Goal: Information Seeking & Learning: Learn about a topic

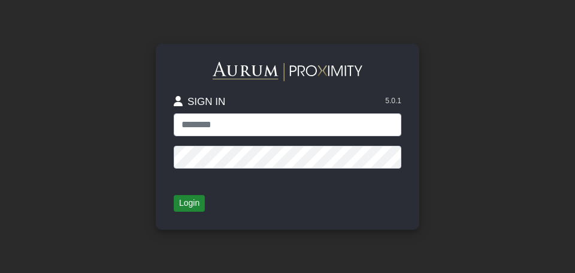
type input "**********"
click at [188, 207] on button "Login" at bounding box center [189, 203] width 31 height 17
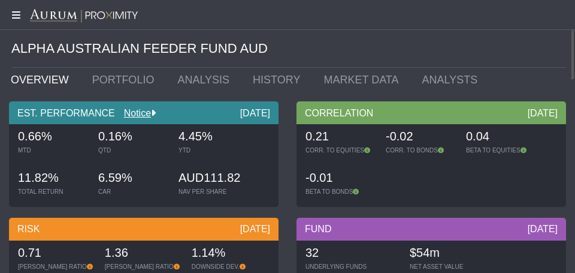
click at [13, 13] on icon at bounding box center [15, 15] width 30 height 10
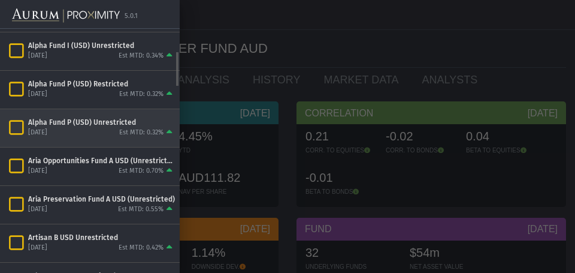
scroll to position [135, 0]
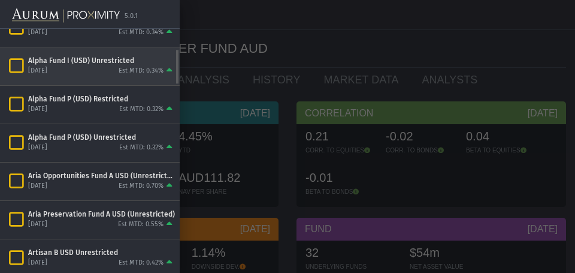
click at [44, 63] on div "Alpha Fund I (USD) Unrestricted" at bounding box center [101, 61] width 147 height 10
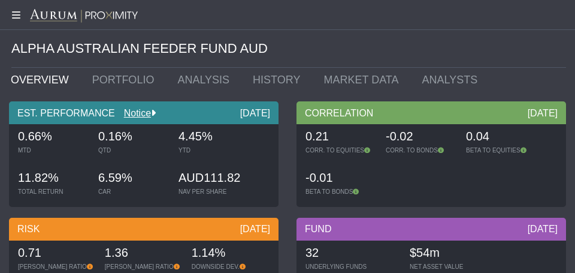
click at [44, 63] on mat-sidenav-container "5.0.1 Pull down to refresh... Release to refresh... Refreshing... Alpha Austral…" at bounding box center [287, 136] width 575 height 273
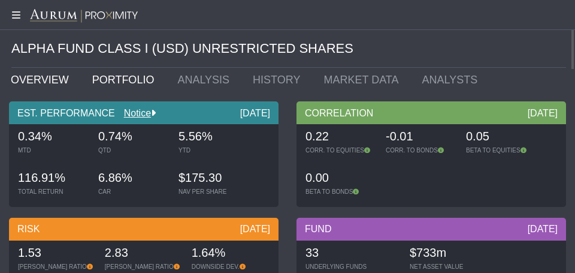
click at [111, 84] on link "PORTFOLIO" at bounding box center [126, 80] width 86 height 24
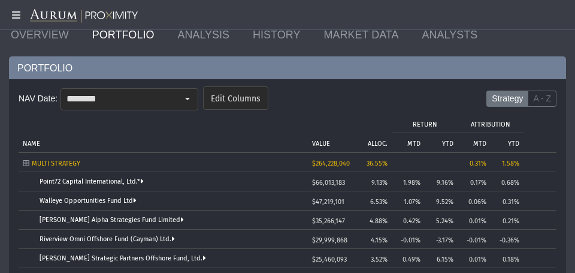
scroll to position [60, 0]
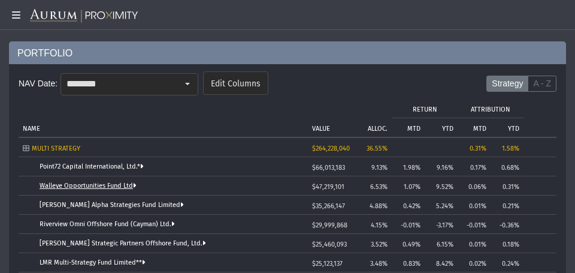
click at [73, 187] on link "Walleye Opportunities Fund Ltd" at bounding box center [88, 186] width 97 height 8
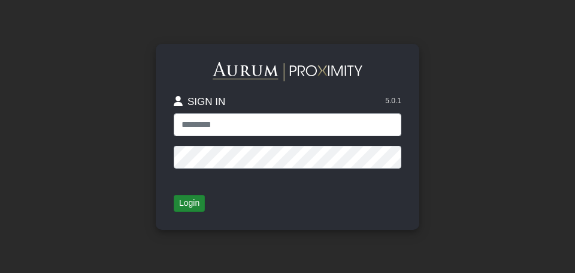
type input "**********"
click at [186, 207] on button "Login" at bounding box center [189, 203] width 31 height 17
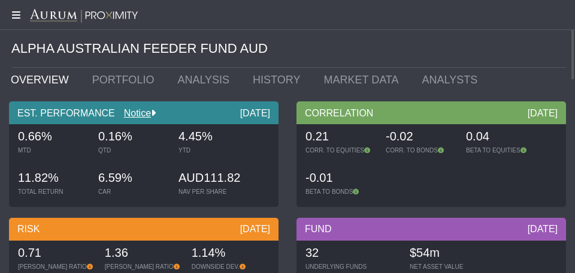
click at [13, 16] on icon at bounding box center [15, 15] width 30 height 10
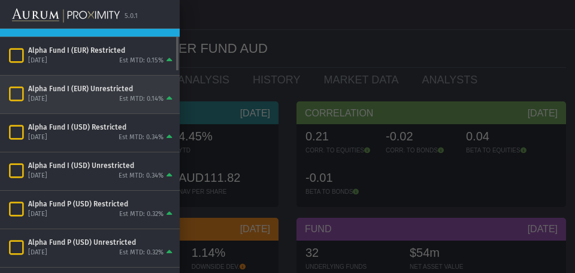
scroll to position [60, 0]
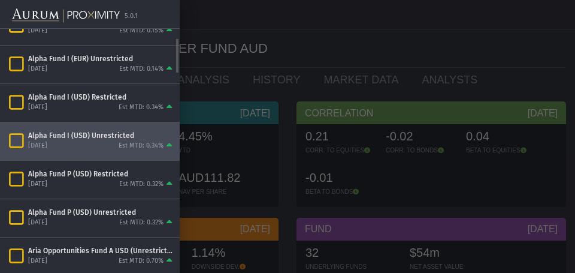
click at [44, 139] on div "Alpha Fund I (USD) Unrestricted" at bounding box center [101, 136] width 147 height 10
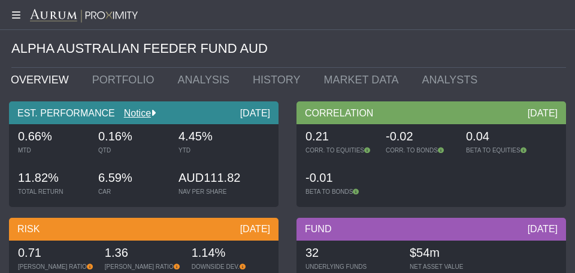
click at [44, 139] on mat-sidenav-container "5.0.1 Pull down to refresh... Release to refresh... Refreshing... Alpha Austral…" at bounding box center [287, 136] width 575 height 273
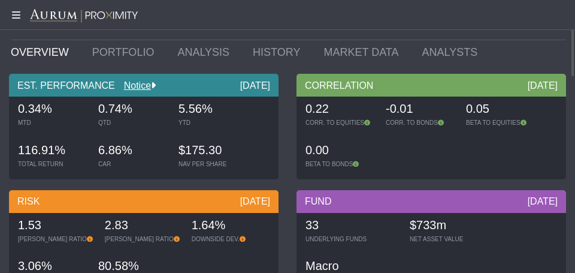
scroll to position [13, 0]
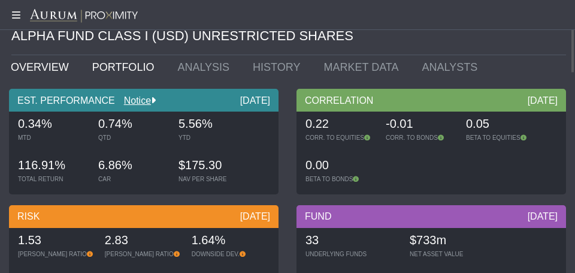
click at [118, 65] on link "PORTFOLIO" at bounding box center [126, 67] width 86 height 24
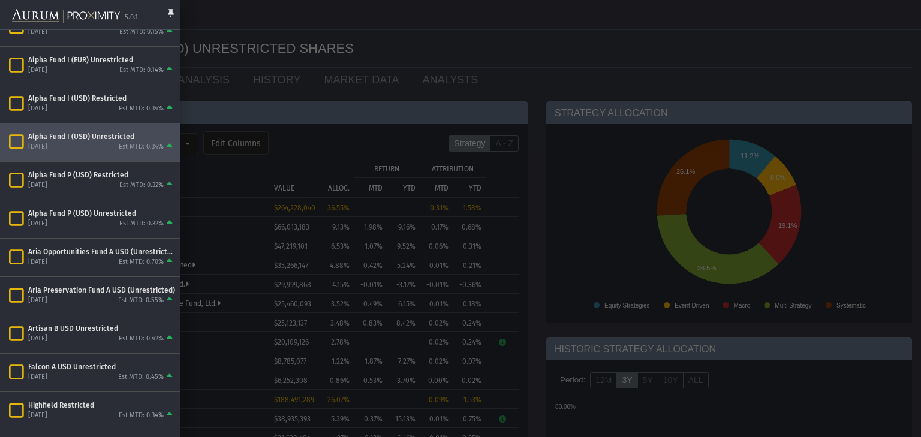
click at [236, 28] on div at bounding box center [460, 218] width 921 height 437
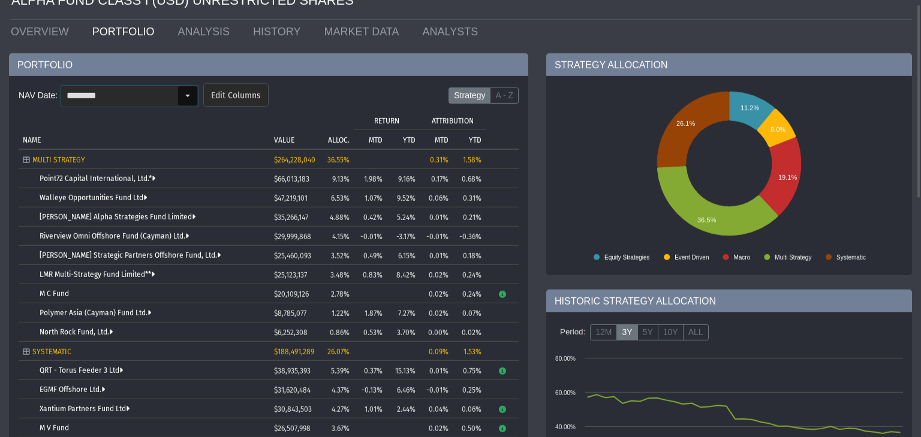
scroll to position [10, 0]
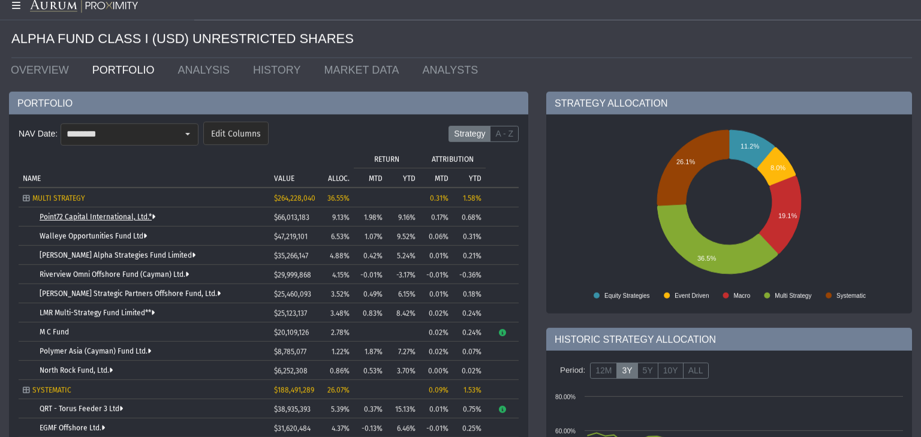
click at [91, 216] on link "Point72 Capital International, Ltd.*" at bounding box center [98, 217] width 116 height 8
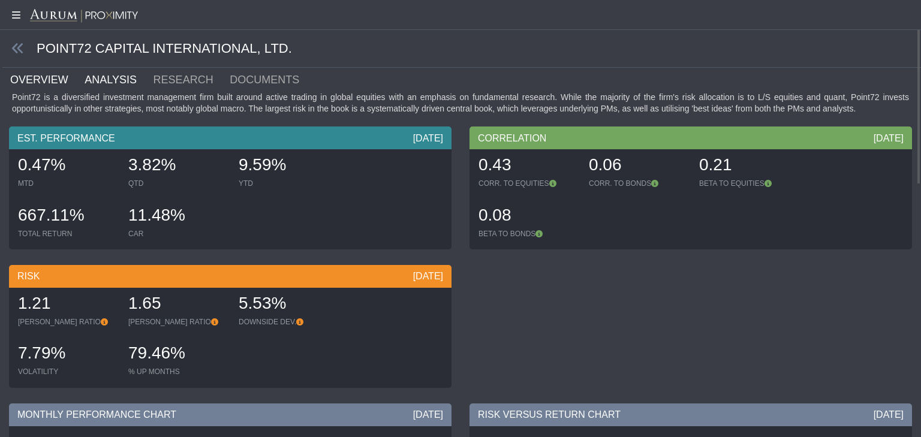
click at [92, 77] on link "ANALYSIS" at bounding box center [117, 80] width 68 height 24
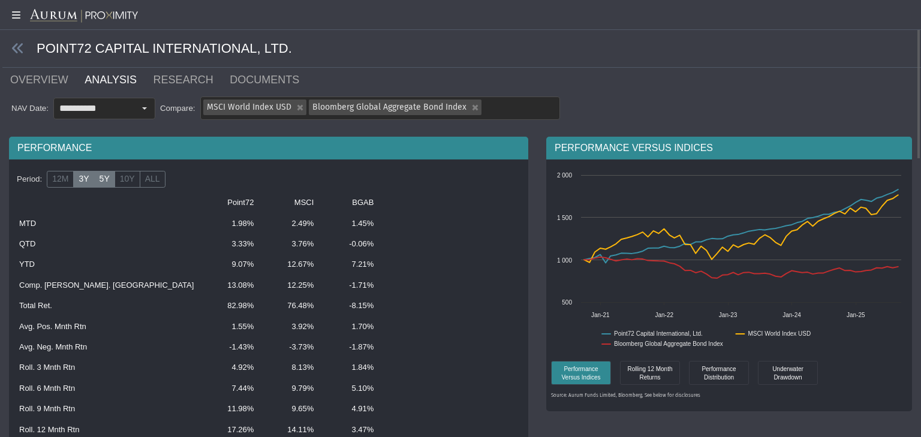
click at [83, 179] on label "3Y" at bounding box center [83, 179] width 21 height 17
click at [61, 178] on label "12M" at bounding box center [60, 179] width 27 height 17
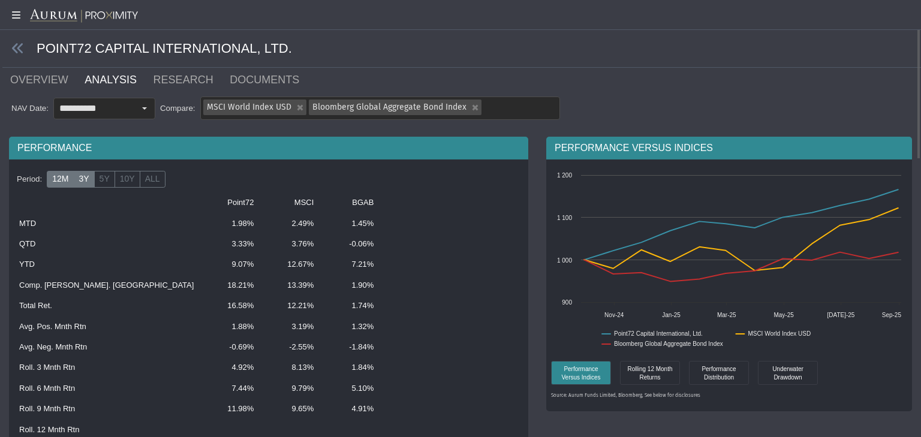
click at [80, 177] on label "3Y" at bounding box center [83, 179] width 21 height 17
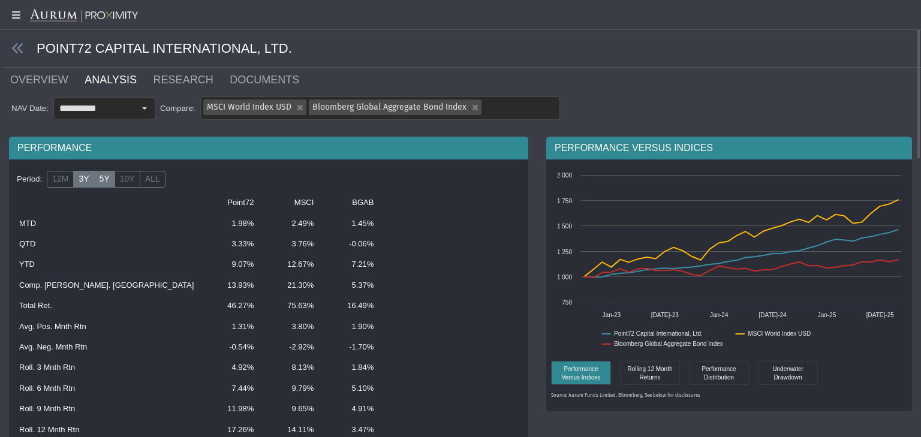
click at [104, 182] on label "5Y" at bounding box center [104, 179] width 21 height 17
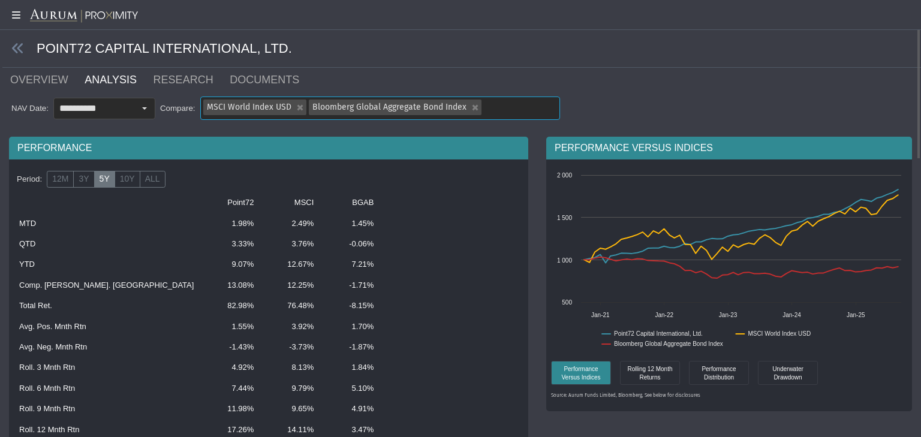
click at [494, 103] on input "text" at bounding box center [489, 107] width 10 height 20
click at [415, 72] on ul "OVERVIEW ANALYSIS RESEARCH DOCUMENTS" at bounding box center [460, 80] width 903 height 24
click at [494, 99] on input "text" at bounding box center [489, 107] width 10 height 20
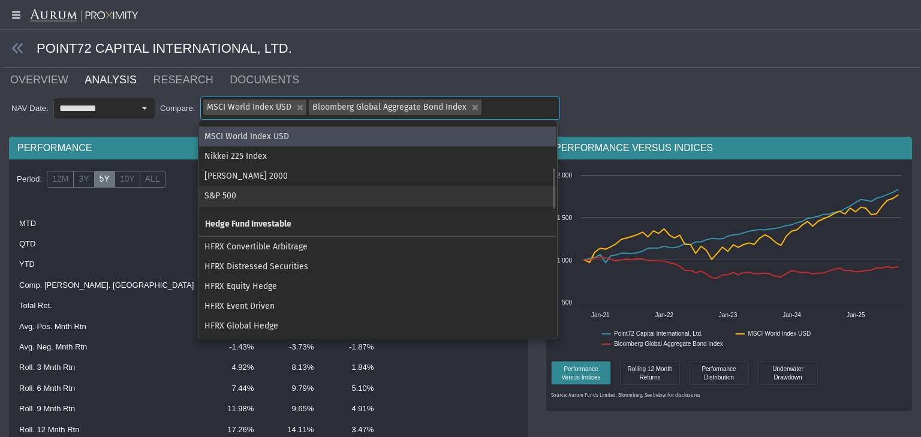
scroll to position [273, 0]
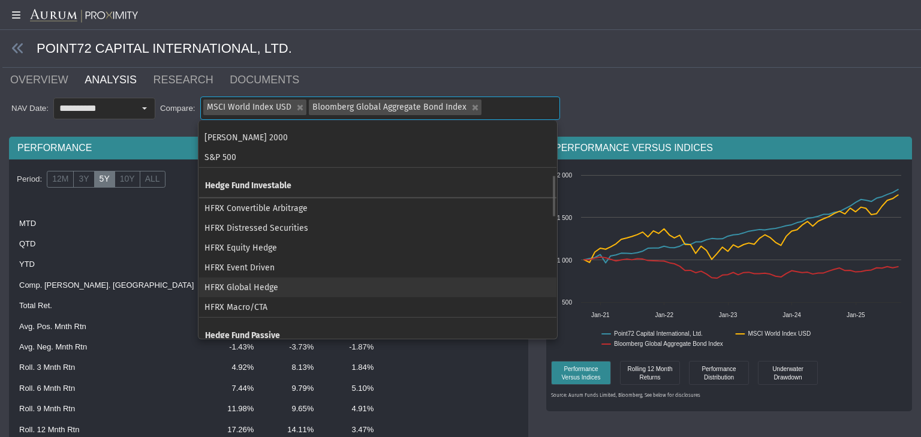
click at [301, 272] on div "HFRX Global Hedge" at bounding box center [377, 287] width 357 height 20
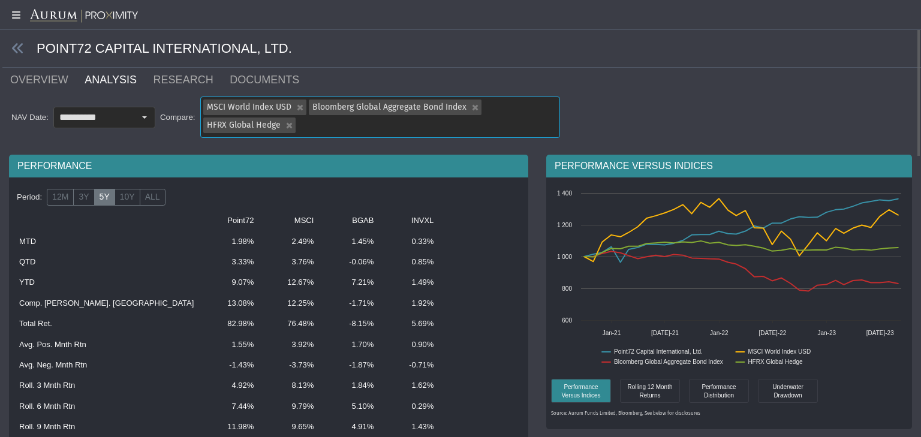
click at [285, 124] on div "HFRX Global Hedge" at bounding box center [287, 125] width 15 height 16
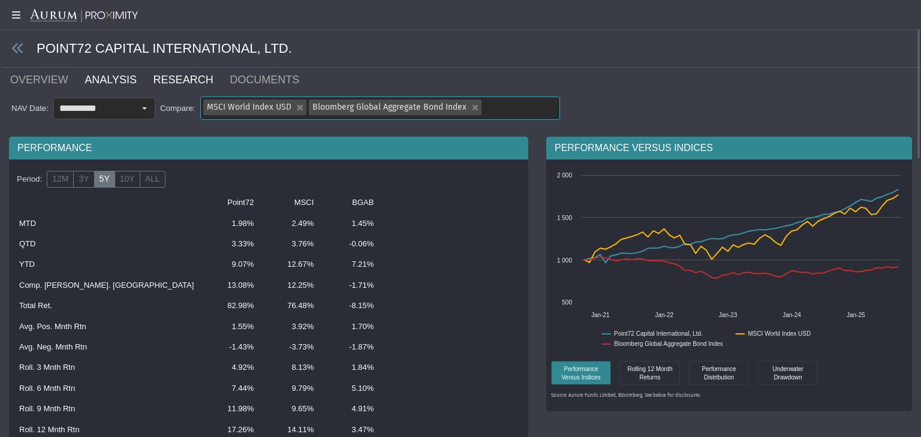
click at [166, 80] on link "RESEARCH" at bounding box center [190, 80] width 77 height 24
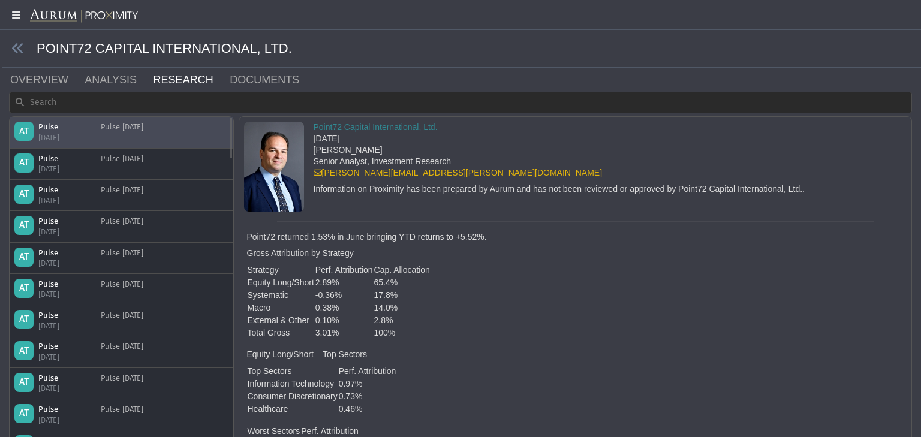
click at [61, 131] on div "Pulse" at bounding box center [62, 127] width 48 height 11
click at [56, 132] on div "[DATE]" at bounding box center [62, 137] width 48 height 11
click at [56, 158] on div "Pulse" at bounding box center [62, 158] width 48 height 11
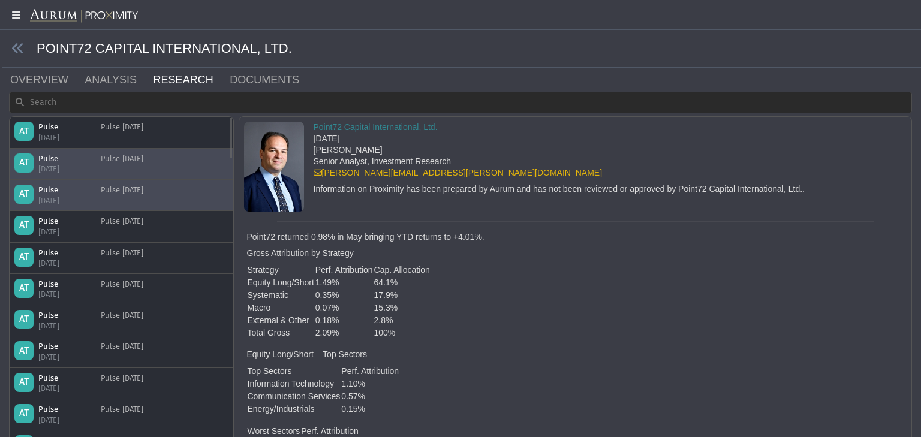
click at [68, 185] on div "Pulse" at bounding box center [62, 190] width 48 height 11
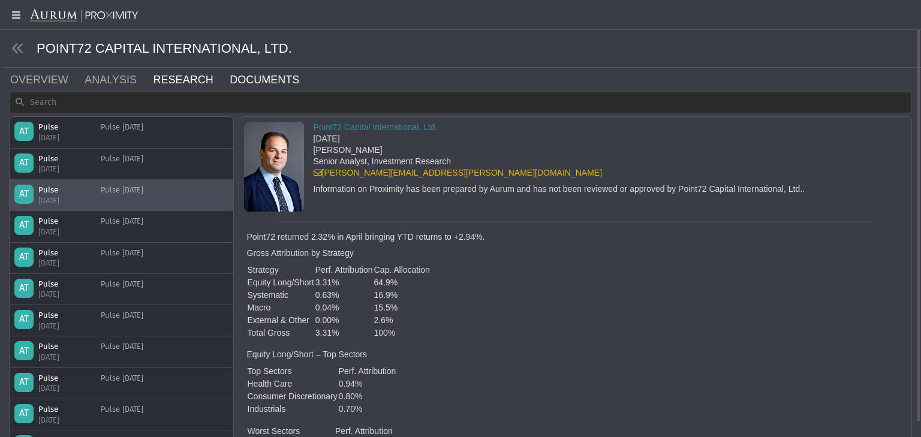
click at [233, 84] on link "DOCUMENTS" at bounding box center [271, 80] width 86 height 24
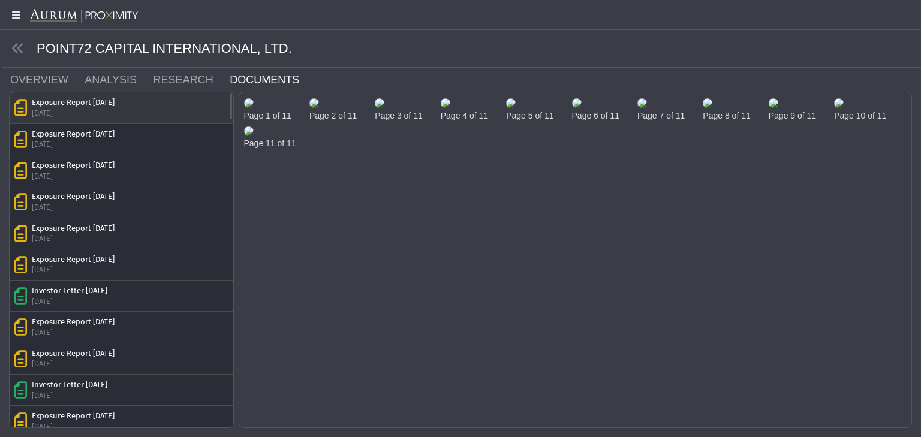
click at [103, 108] on div "[DATE]" at bounding box center [73, 113] width 83 height 11
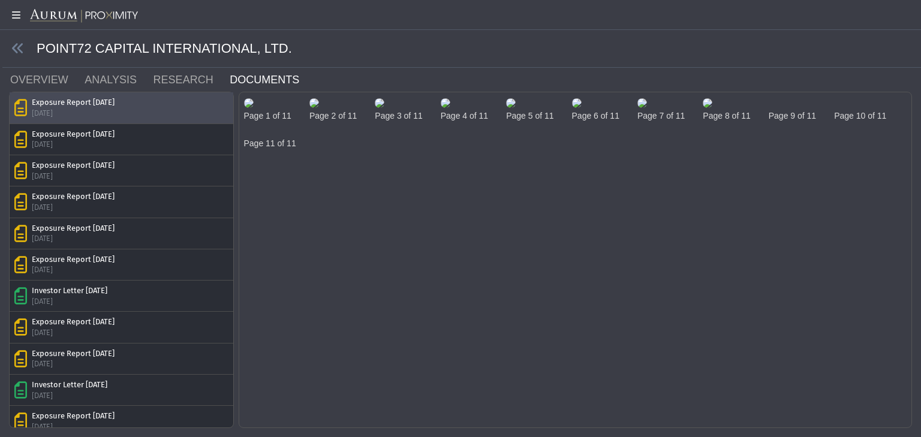
click at [254, 108] on img at bounding box center [249, 103] width 10 height 10
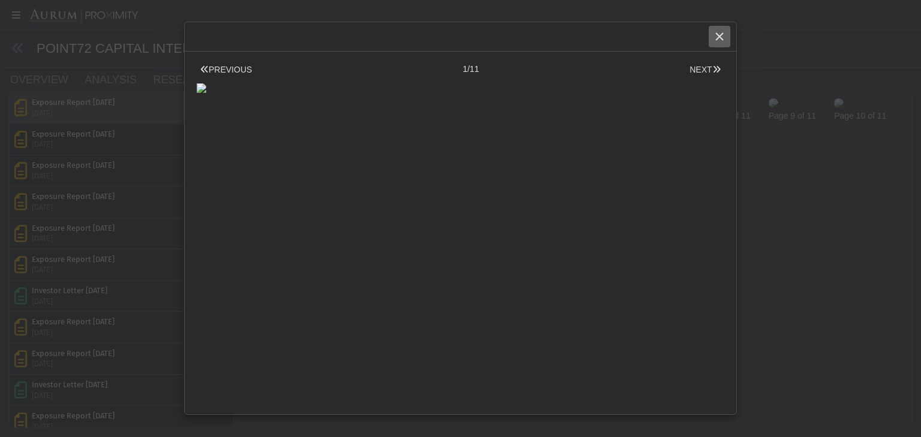
click at [575, 37] on icon "Close" at bounding box center [719, 36] width 11 height 11
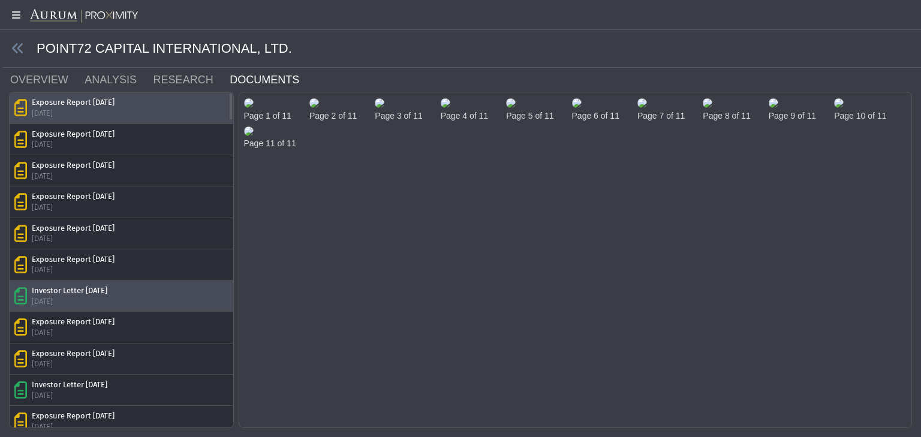
click at [85, 272] on div "Investor Letter [DATE] [DATE]" at bounding box center [122, 295] width 224 height 31
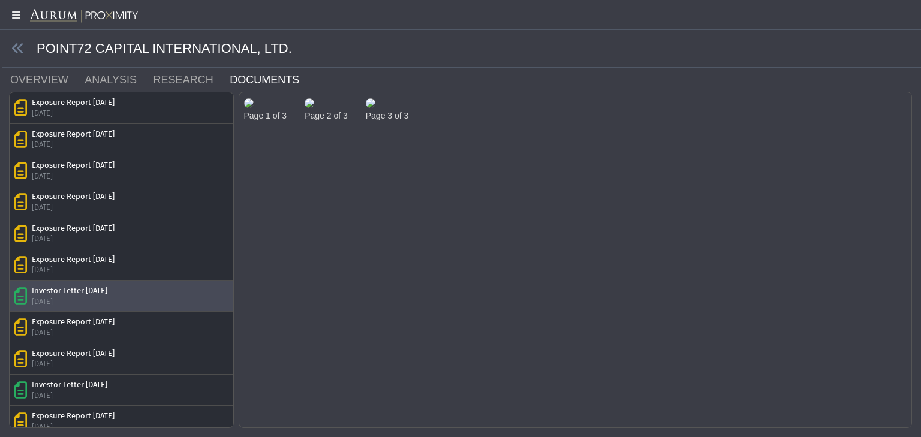
click at [254, 108] on img at bounding box center [249, 103] width 10 height 10
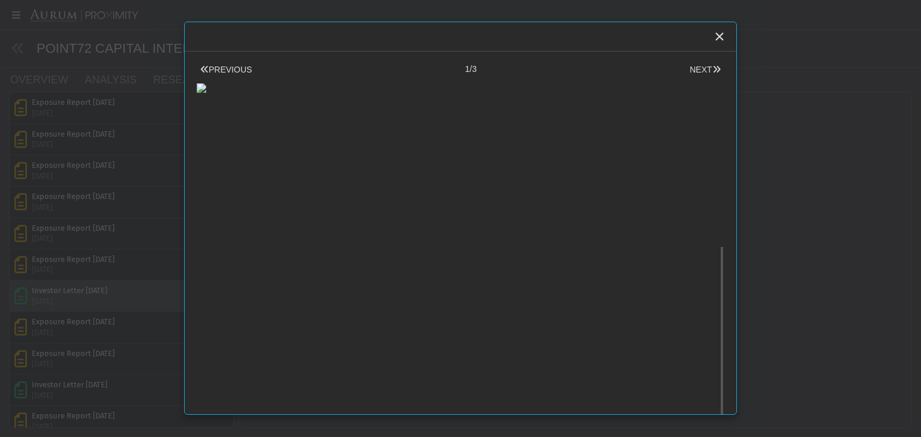
scroll to position [338, 0]
click at [575, 71] on button "NEXT" at bounding box center [705, 70] width 38 height 13
click at [575, 40] on icon "Close" at bounding box center [719, 36] width 11 height 11
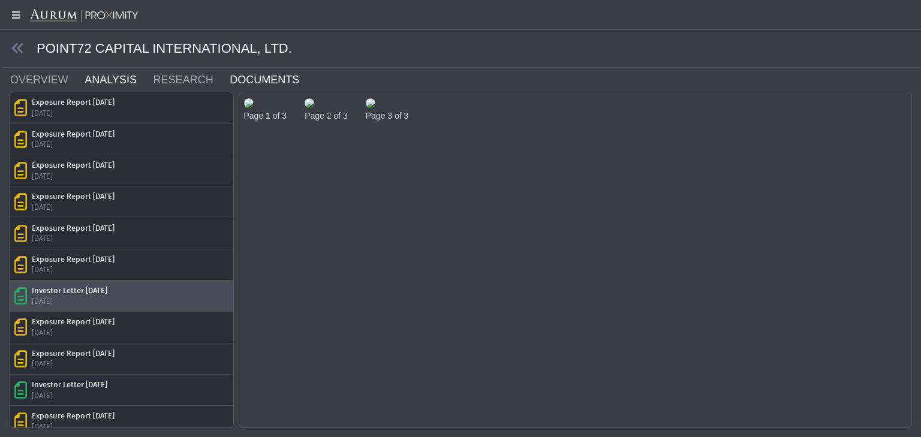
click at [113, 80] on link "ANALYSIS" at bounding box center [117, 80] width 68 height 24
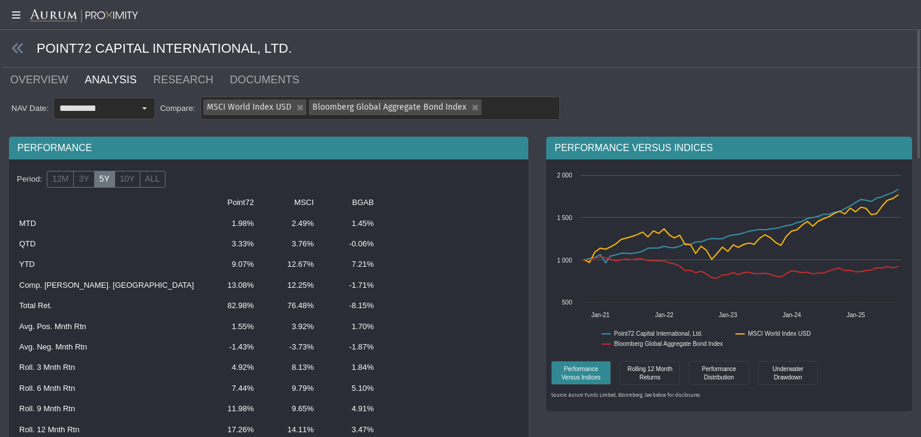
click at [113, 80] on link "ANALYSIS" at bounding box center [117, 80] width 68 height 24
click at [152, 77] on link "RESEARCH" at bounding box center [190, 80] width 77 height 24
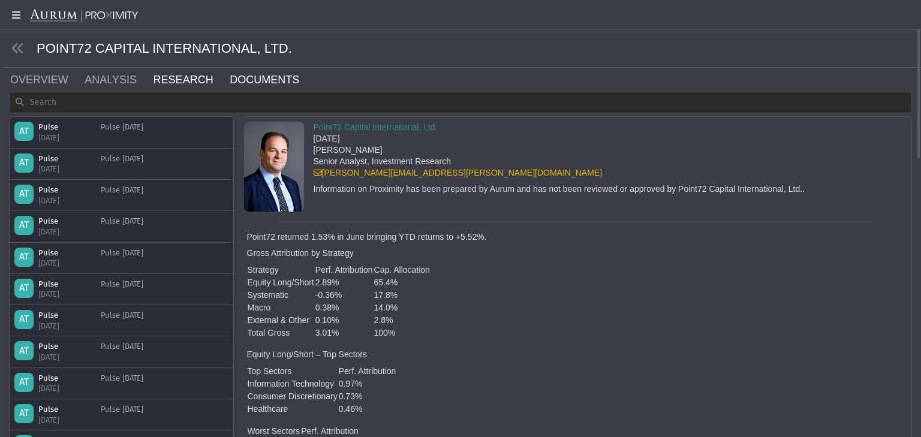
click at [228, 79] on link "DOCUMENTS" at bounding box center [271, 80] width 86 height 24
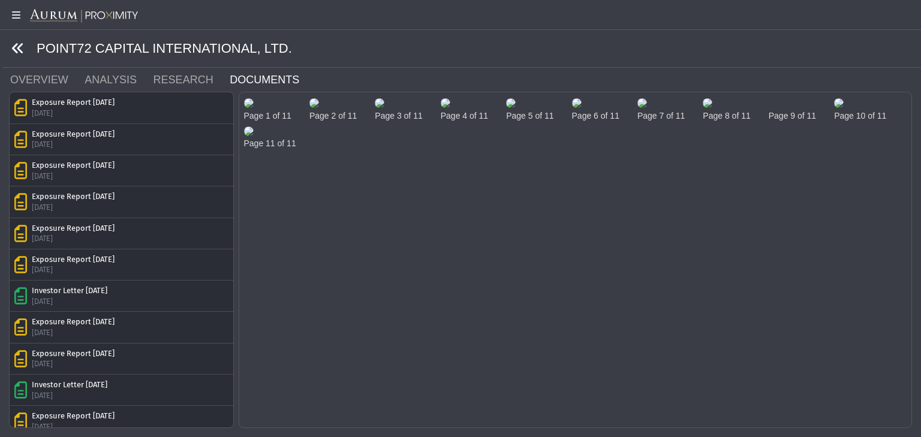
click at [16, 47] on icon at bounding box center [17, 48] width 13 height 13
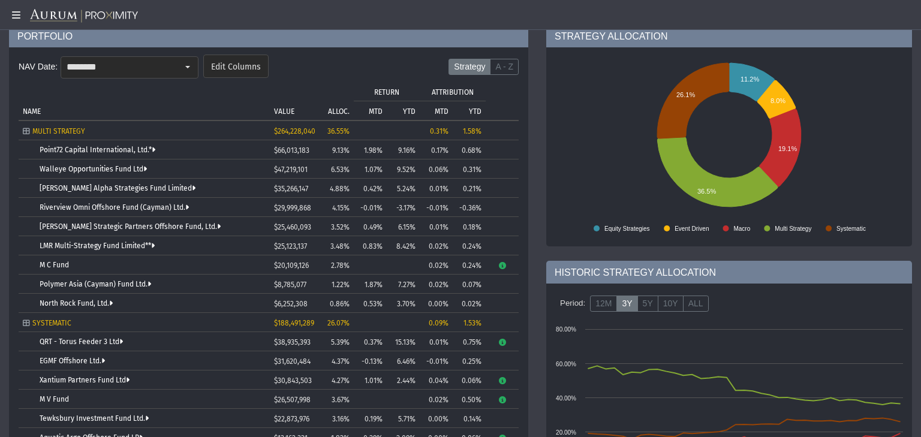
scroll to position [115, 0]
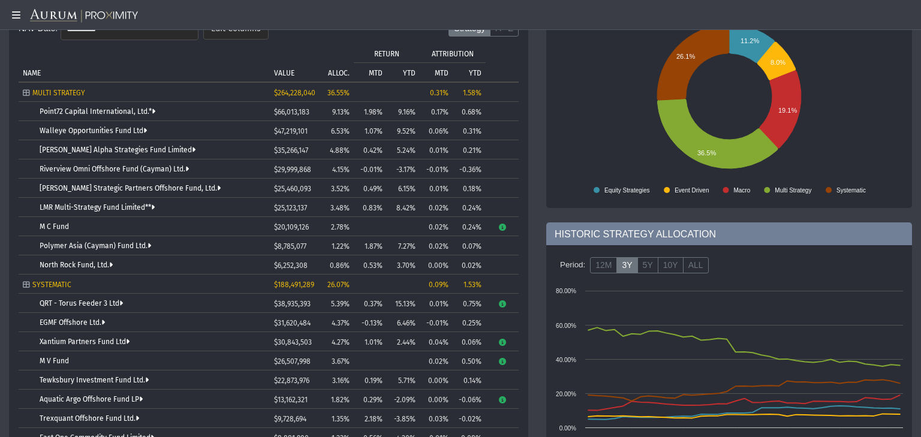
click at [504, 226] on icon "Tree list with 38 rows and 10 columns. Press Ctrl + right arrow to expand the f…" at bounding box center [501, 227] width 9 height 7
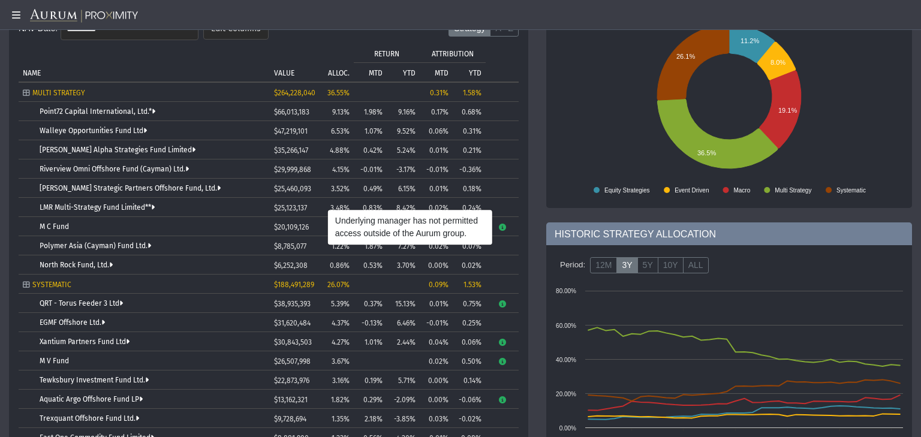
click at [218, 225] on div "M C Fund" at bounding box center [153, 226] width 226 height 8
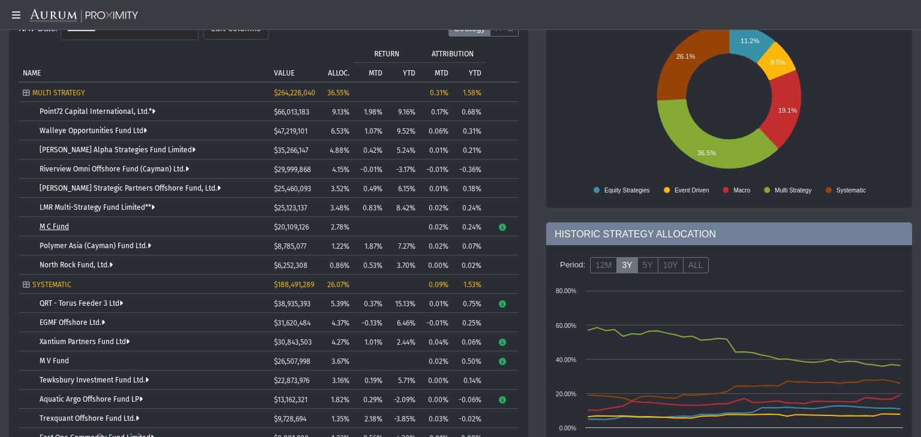
click at [55, 225] on link "M C Fund" at bounding box center [54, 226] width 29 height 8
click at [56, 225] on link "M C Fund" at bounding box center [54, 226] width 29 height 8
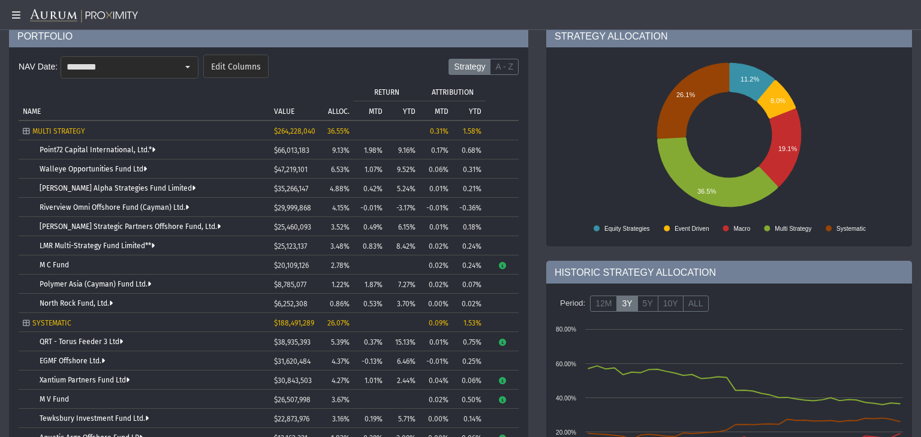
scroll to position [0, 0]
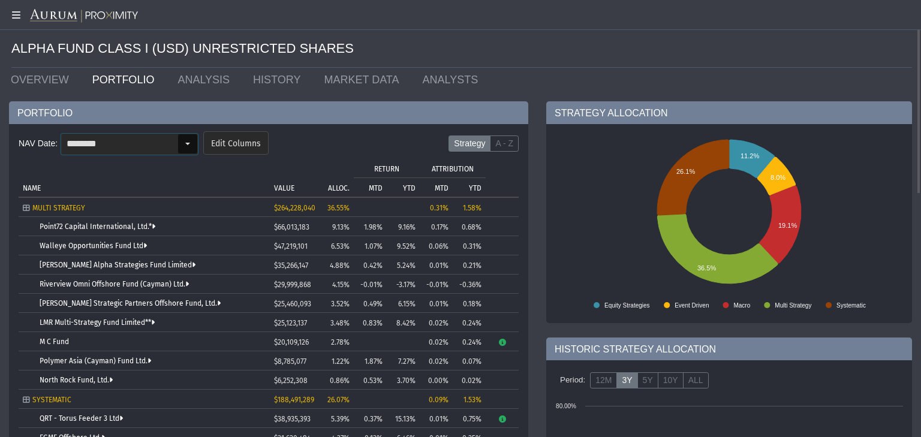
click at [188, 141] on div "Select" at bounding box center [187, 143] width 19 height 19
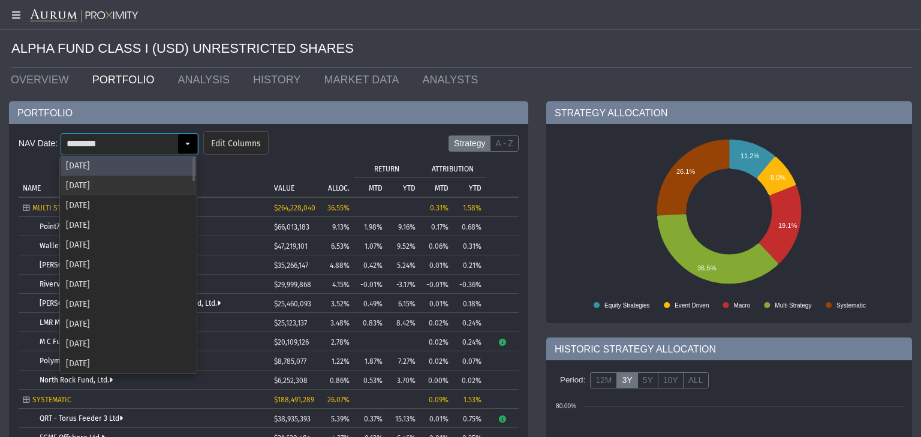
click at [136, 176] on div "[DATE]" at bounding box center [128, 186] width 135 height 20
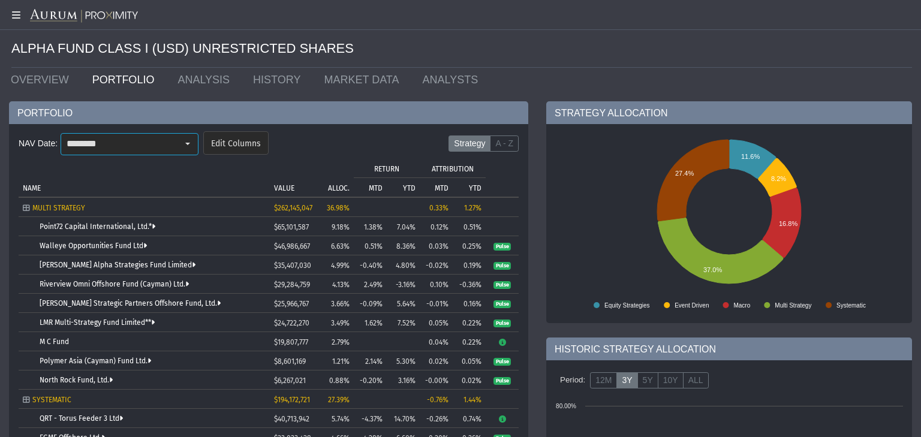
click at [502, 245] on span "Pulse" at bounding box center [501, 247] width 17 height 8
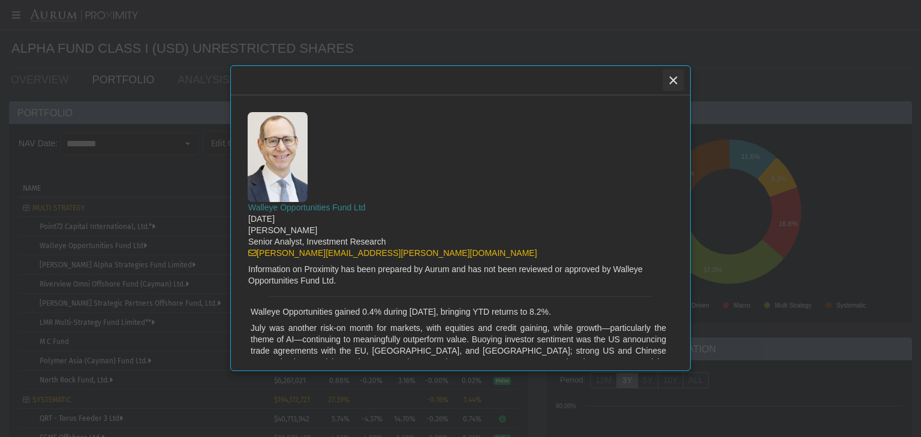
click at [575, 76] on icon "Close" at bounding box center [673, 80] width 11 height 11
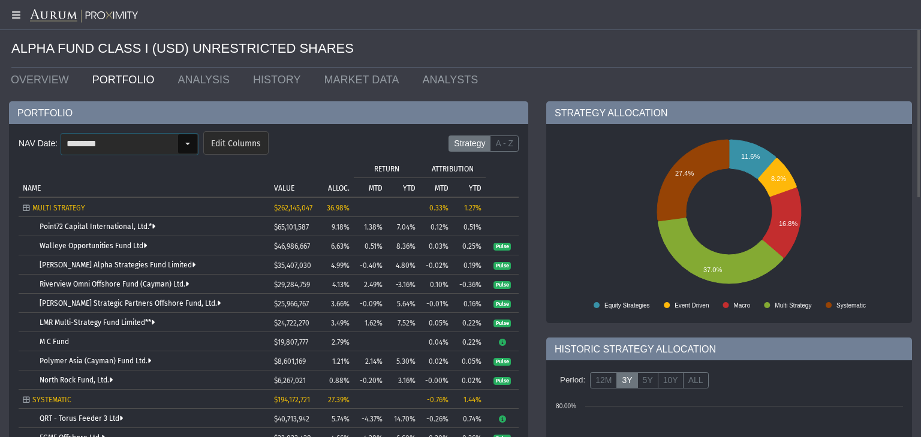
click at [189, 140] on div "Select" at bounding box center [187, 143] width 19 height 19
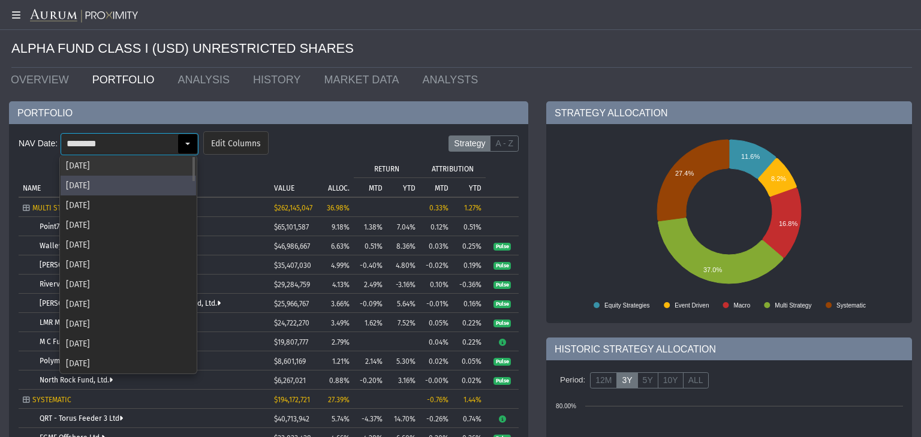
click at [136, 162] on div "[DATE]" at bounding box center [128, 166] width 135 height 20
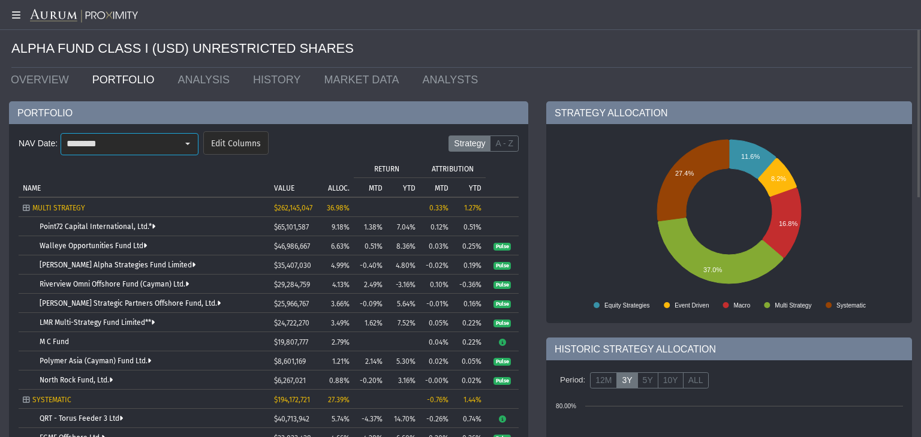
type input "********"
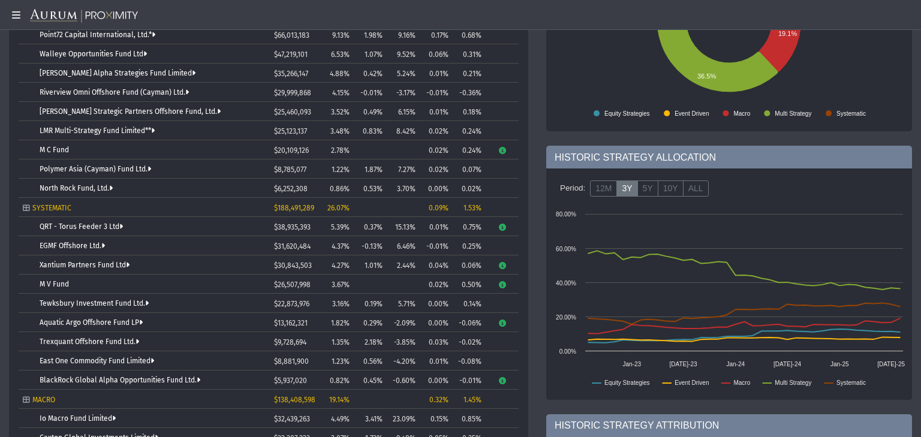
scroll to position [153, 0]
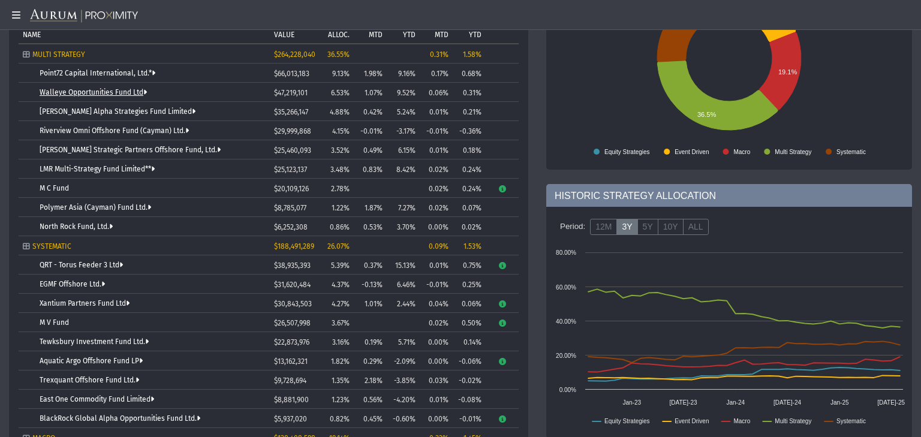
click at [72, 93] on link "Walleye Opportunities Fund Ltd" at bounding box center [93, 92] width 107 height 8
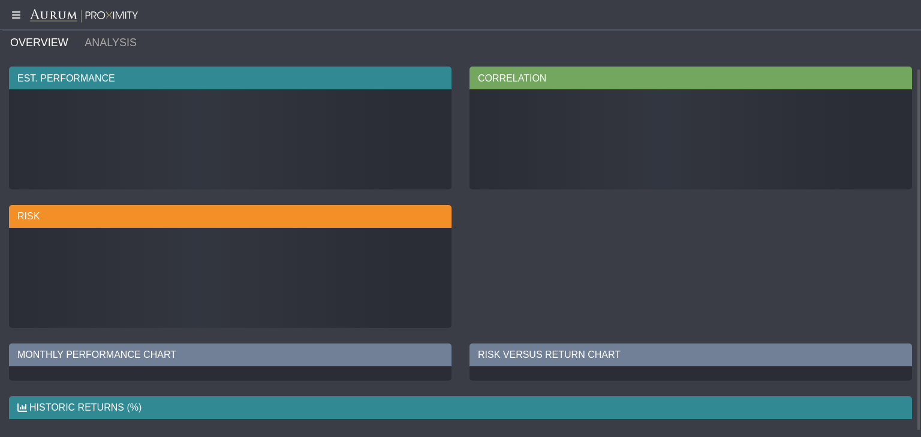
scroll to position [37, 0]
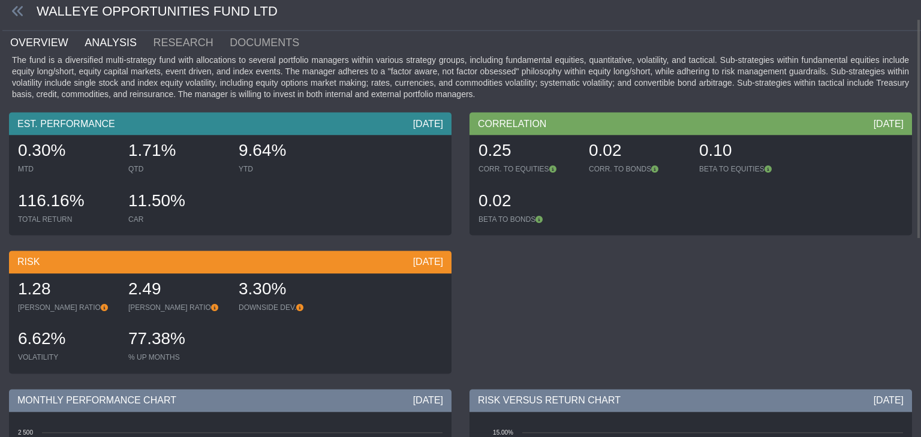
click at [101, 40] on link "ANALYSIS" at bounding box center [117, 43] width 68 height 24
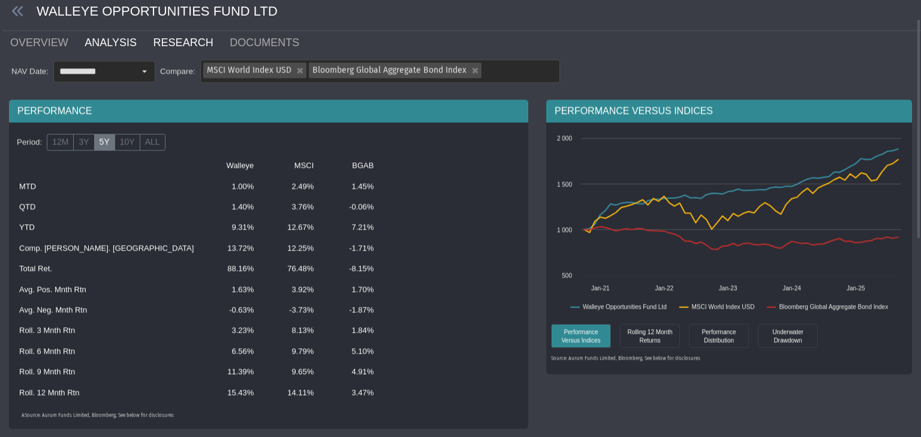
click at [162, 42] on link "RESEARCH" at bounding box center [190, 43] width 77 height 24
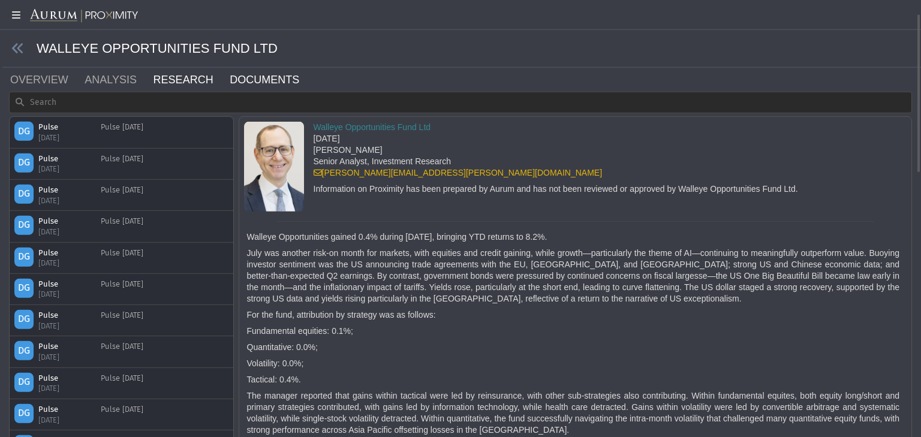
click at [242, 79] on link "DOCUMENTS" at bounding box center [271, 80] width 86 height 24
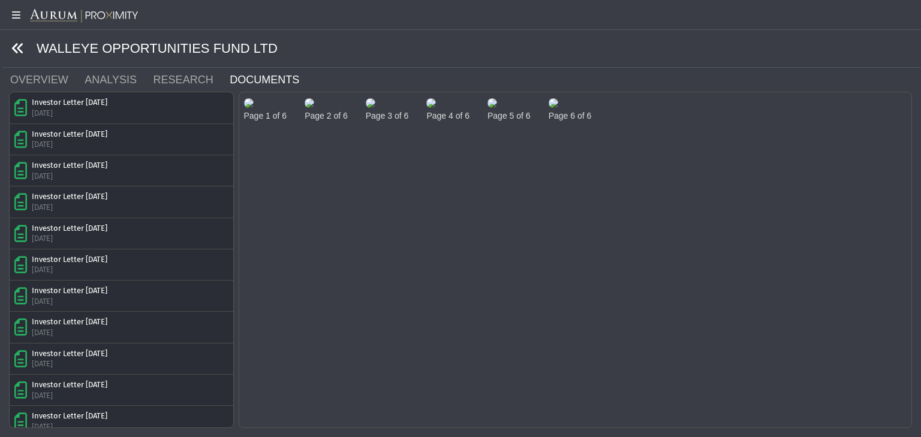
click at [16, 55] on link at bounding box center [17, 48] width 13 height 15
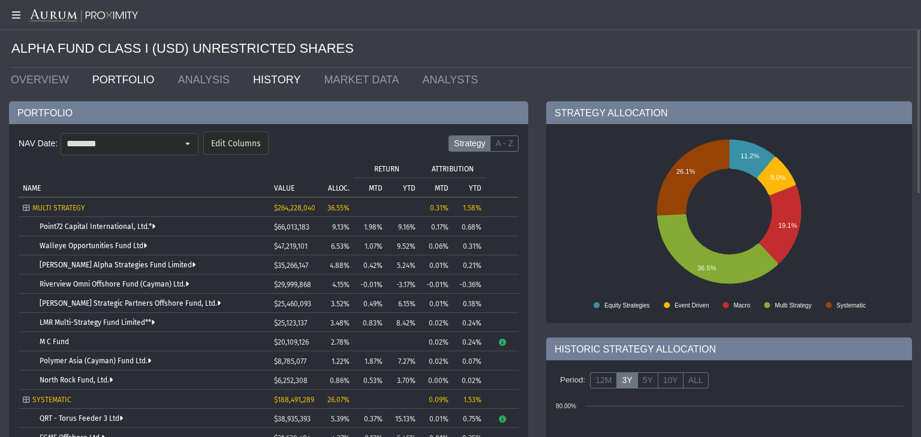
click at [244, 79] on link "HISTORY" at bounding box center [279, 80] width 71 height 24
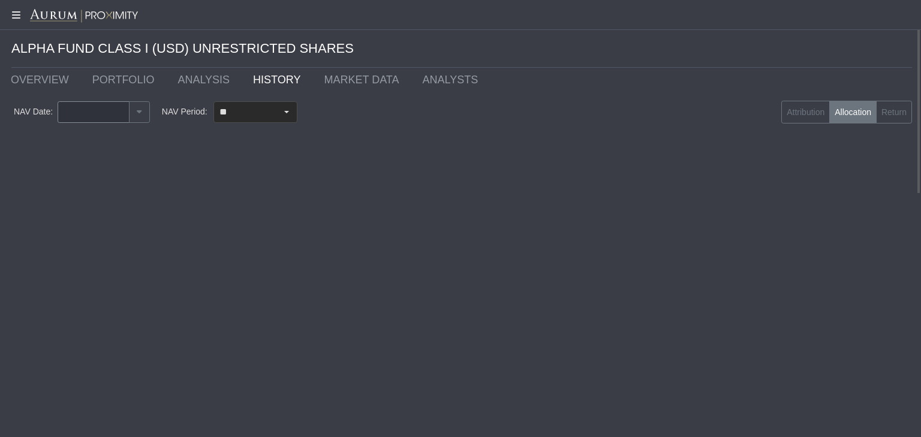
type input "********"
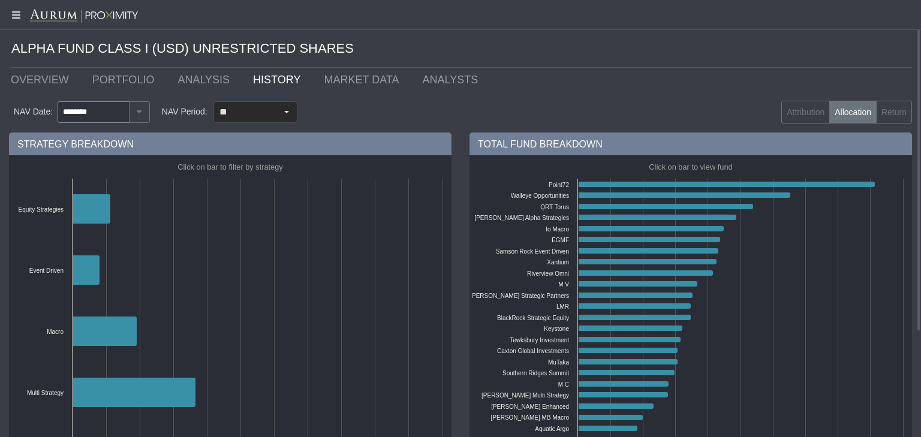
click at [575, 114] on label "Allocation" at bounding box center [852, 112] width 47 height 23
click at [575, 118] on label "Attribution" at bounding box center [805, 112] width 49 height 23
click at [575, 108] on label "Return" at bounding box center [894, 112] width 36 height 23
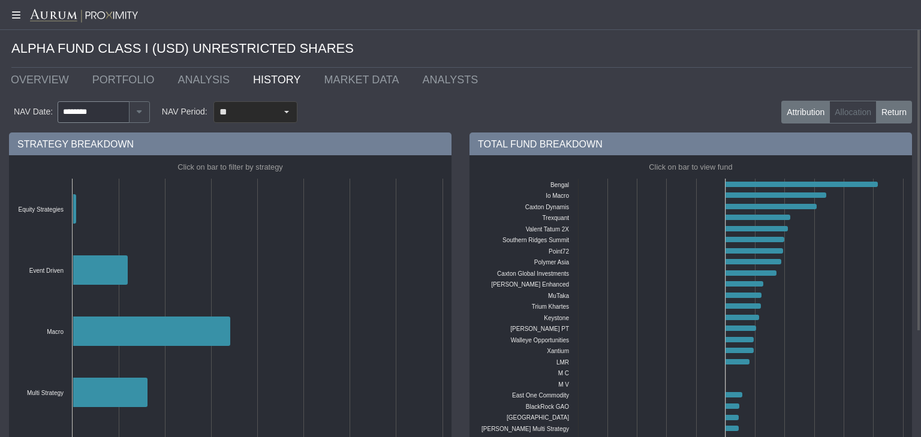
click at [575, 120] on label "Attribution" at bounding box center [805, 112] width 49 height 23
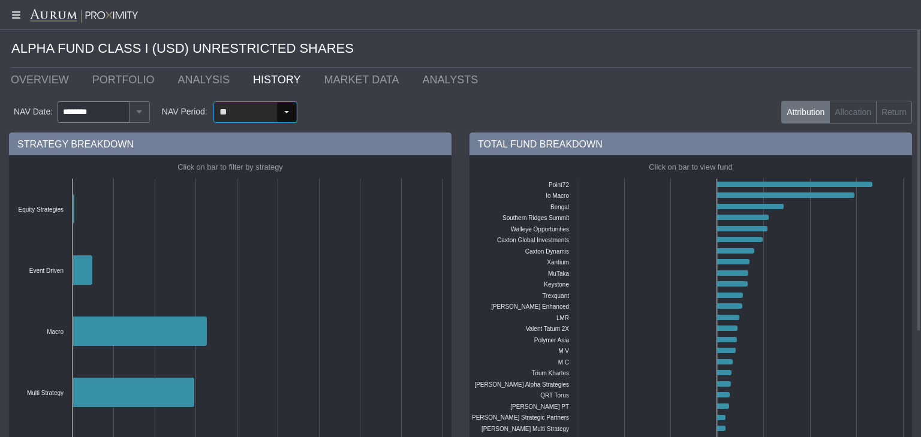
click at [282, 114] on div "Select" at bounding box center [286, 111] width 19 height 19
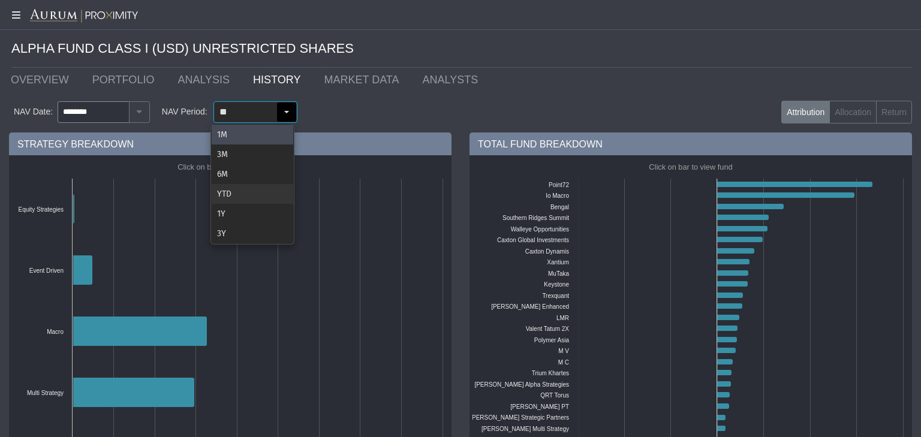
click at [237, 192] on div "YTD" at bounding box center [253, 194] width 82 height 20
type input "***"
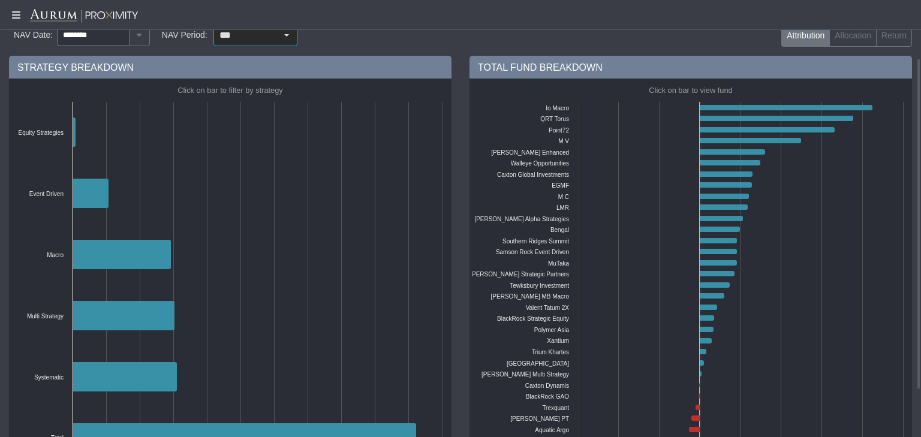
scroll to position [139, 0]
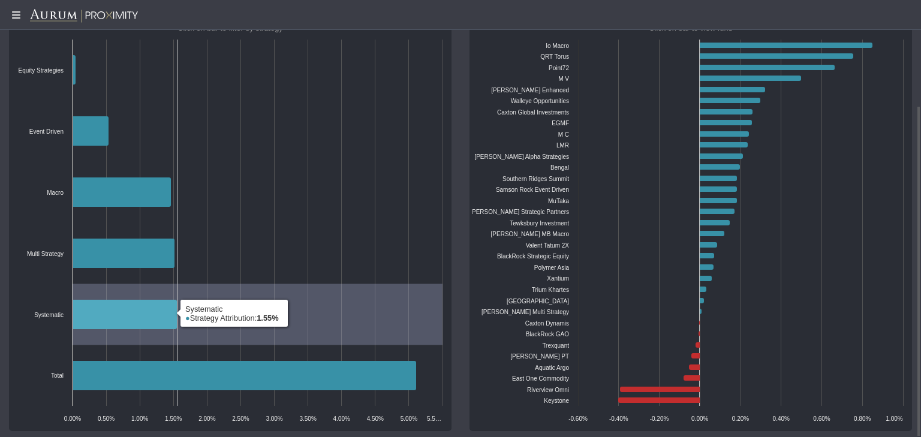
click at [83, 272] on icon at bounding box center [125, 314] width 104 height 29
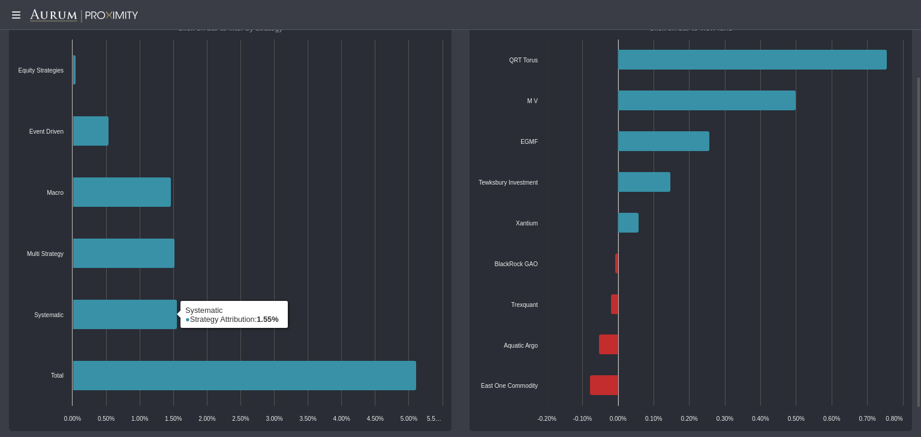
scroll to position [101, 0]
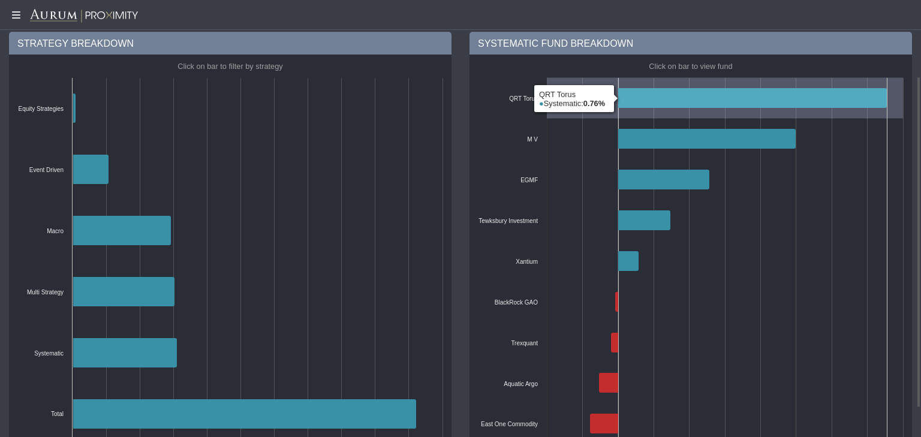
click at [575, 93] on icon at bounding box center [752, 98] width 268 height 20
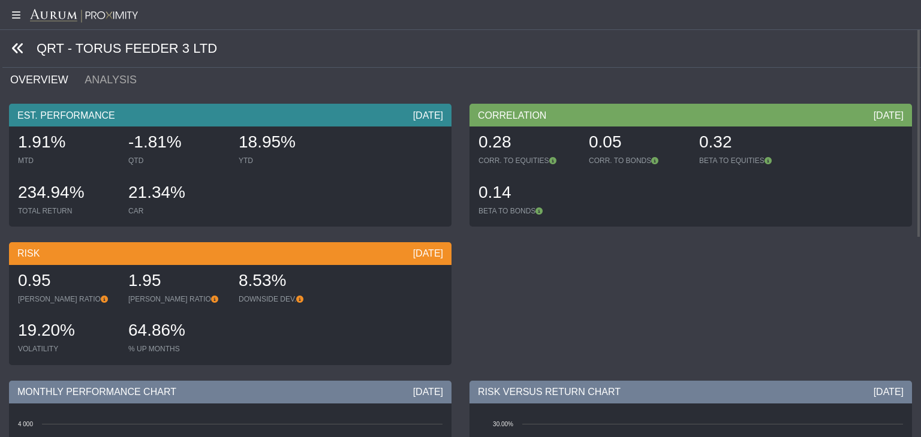
click at [18, 46] on icon at bounding box center [17, 48] width 13 height 13
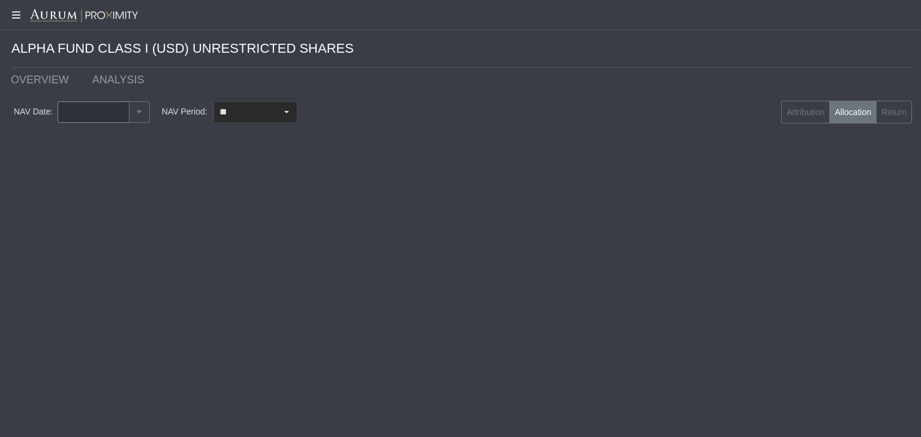
type input "********"
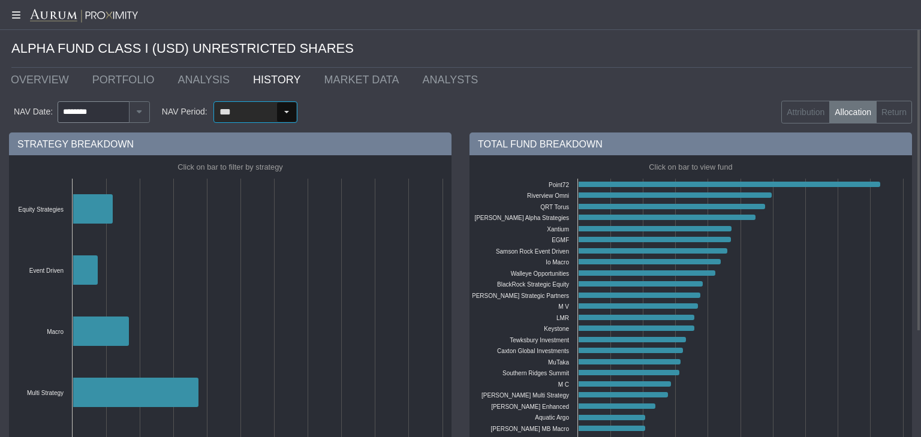
click at [285, 110] on div "Select" at bounding box center [286, 111] width 19 height 19
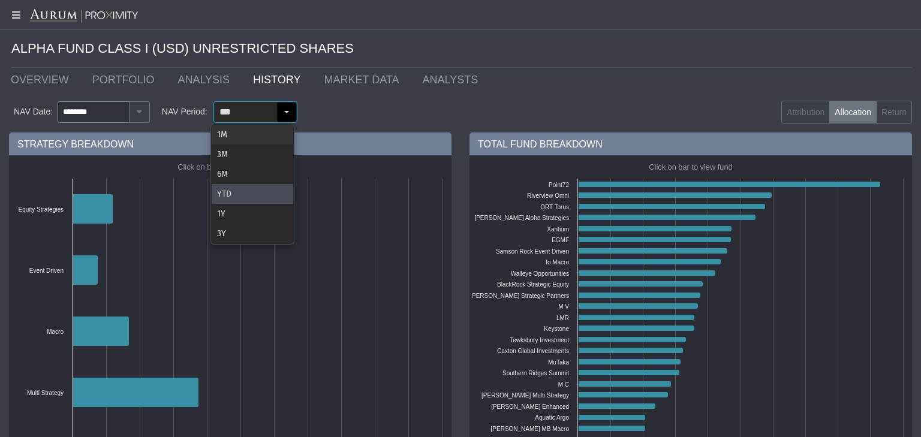
click at [257, 139] on div "1M" at bounding box center [253, 135] width 82 height 20
type input "**"
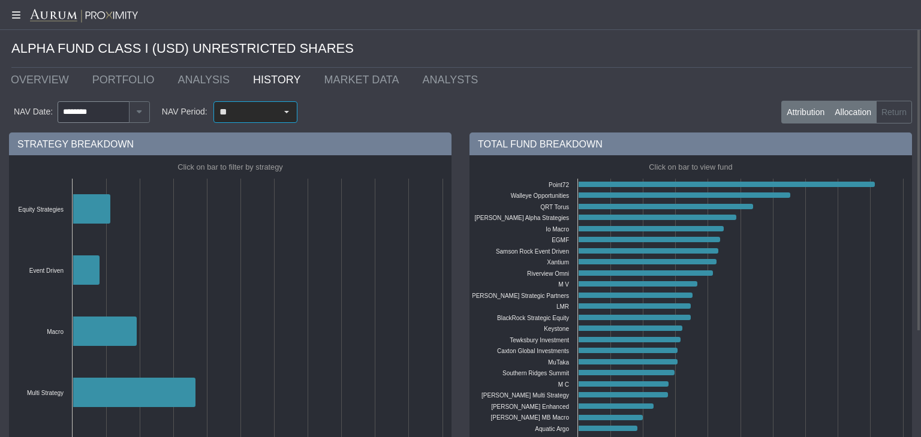
click at [575, 101] on label "Attribution" at bounding box center [805, 112] width 49 height 23
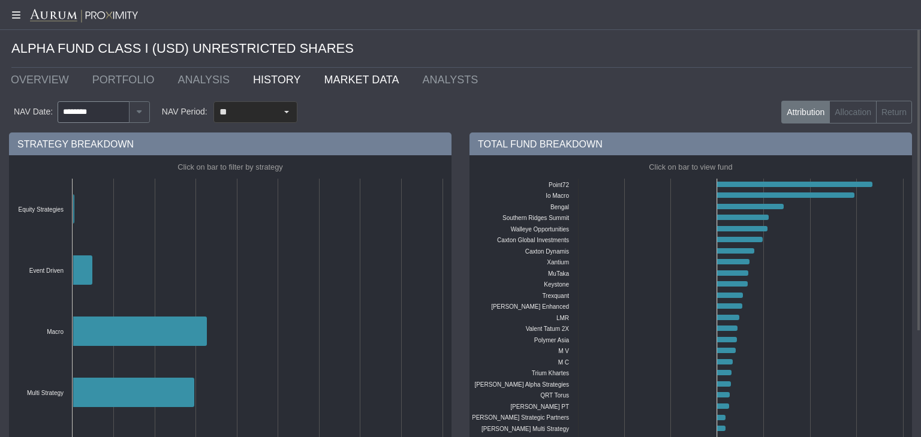
click at [337, 79] on link "MARKET DATA" at bounding box center [364, 80] width 98 height 24
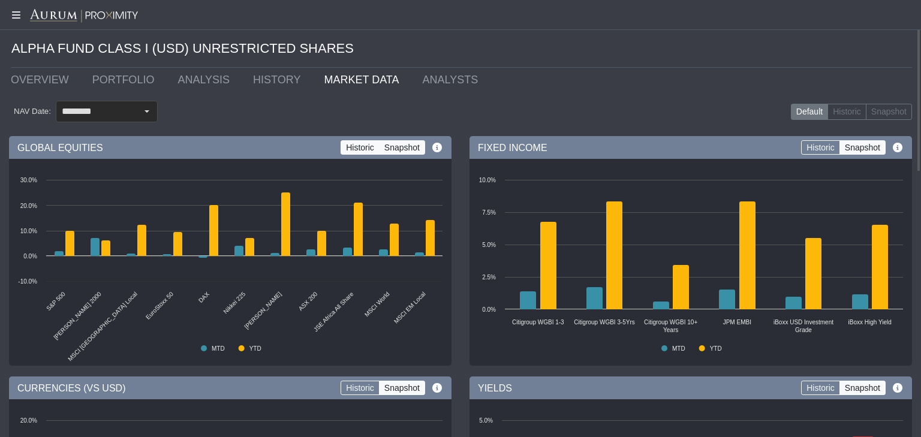
click at [364, 150] on label "Historic" at bounding box center [359, 147] width 39 height 14
click at [410, 146] on label "Snapshot" at bounding box center [402, 147] width 46 height 14
click at [244, 82] on link "HISTORY" at bounding box center [279, 80] width 71 height 24
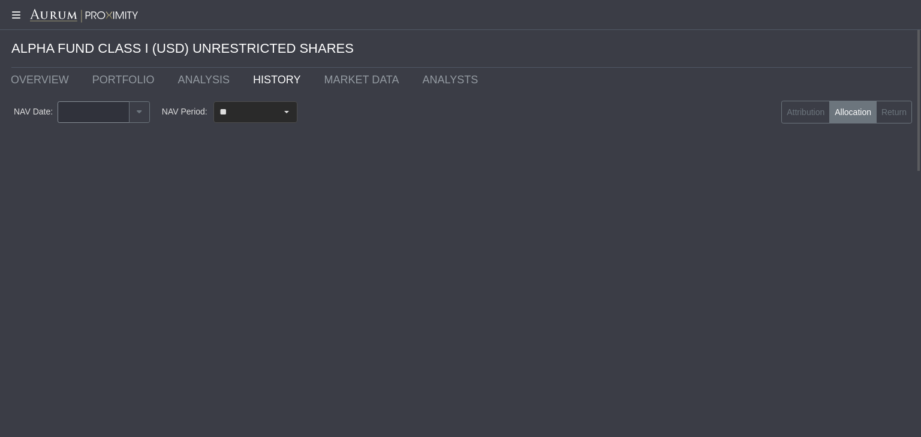
type input "********"
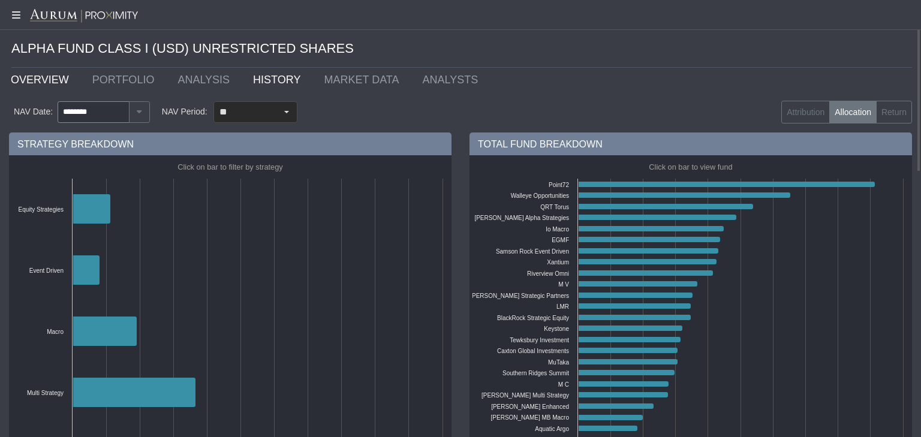
click at [26, 84] on link "OVERVIEW" at bounding box center [43, 80] width 82 height 24
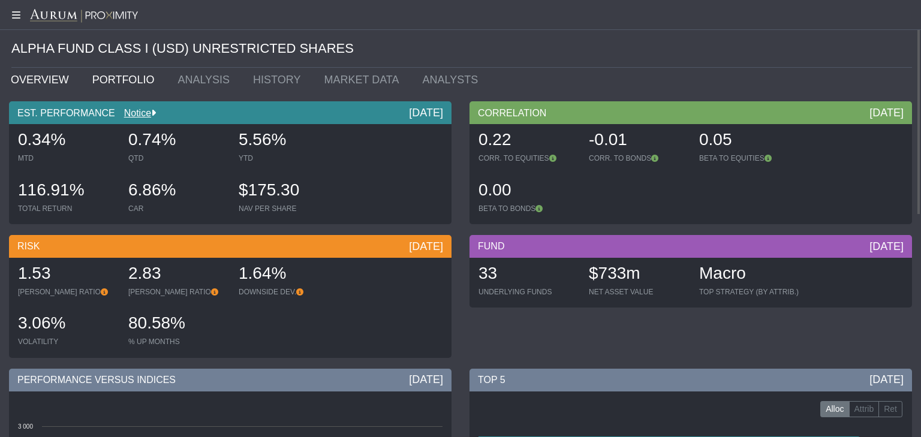
click at [114, 82] on link "PORTFOLIO" at bounding box center [126, 80] width 86 height 24
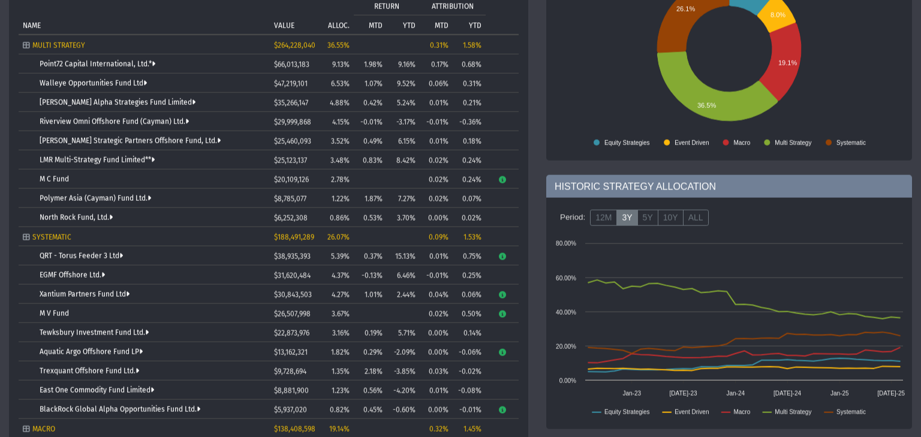
scroll to position [124, 0]
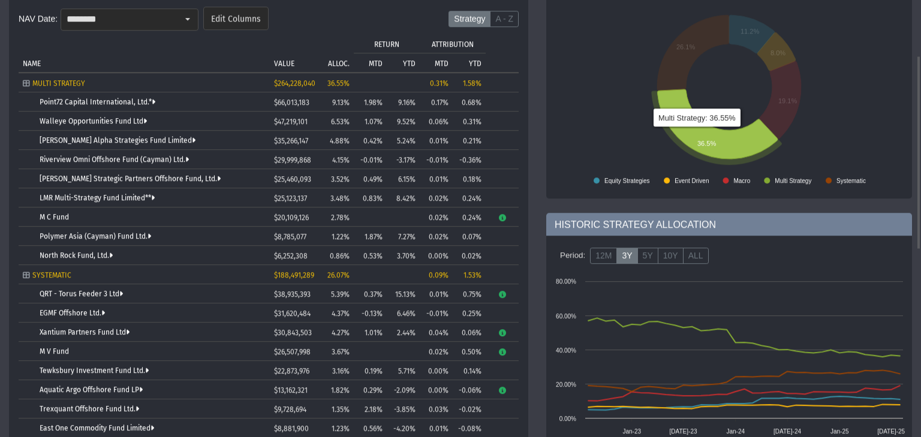
click at [575, 136] on icon at bounding box center [717, 124] width 120 height 70
click at [575, 135] on icon at bounding box center [717, 124] width 120 height 70
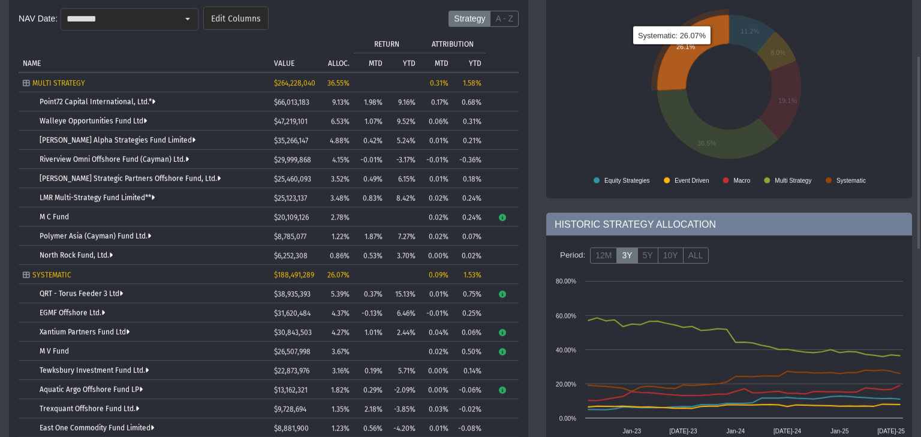
click at [575, 53] on icon at bounding box center [693, 53] width 72 height 76
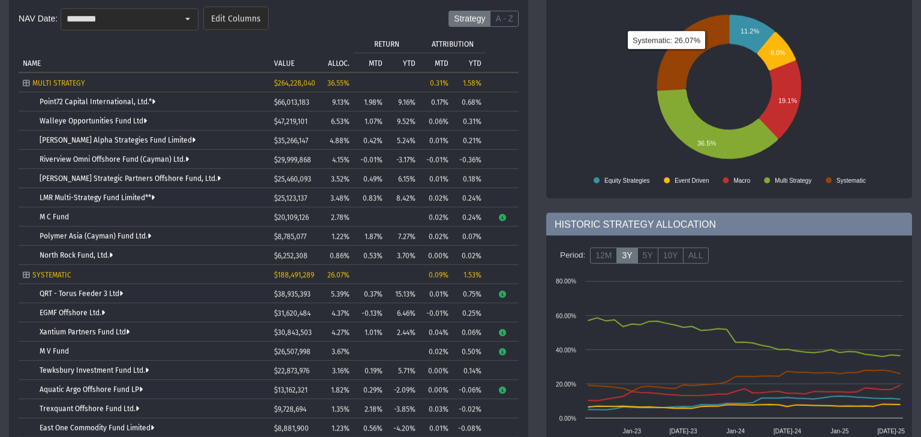
scroll to position [240, 0]
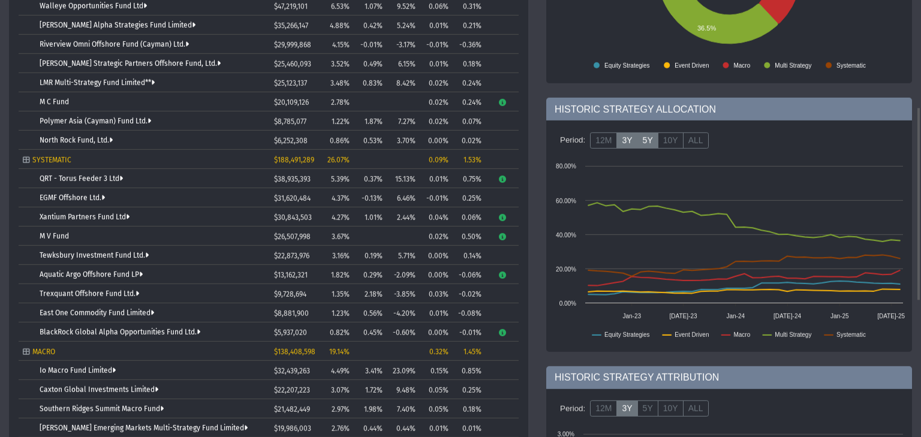
click at [575, 141] on label "5Y" at bounding box center [647, 140] width 21 height 17
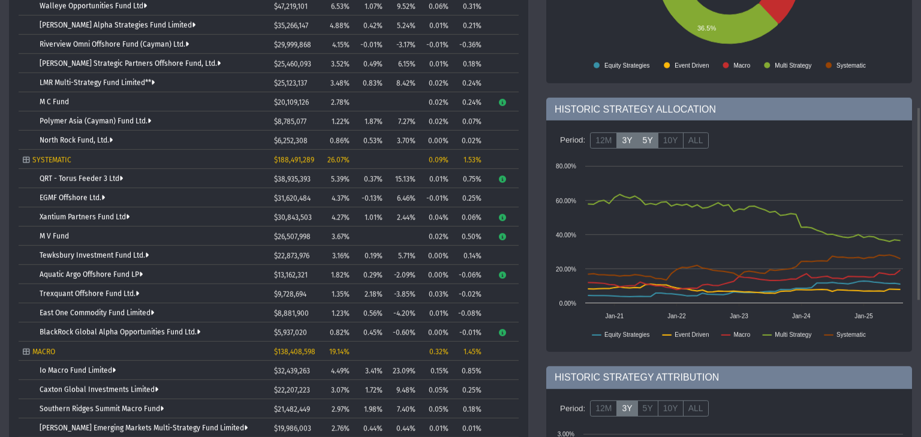
click at [575, 142] on label "3Y" at bounding box center [626, 140] width 21 height 17
click at [575, 135] on label "12M" at bounding box center [603, 140] width 27 height 17
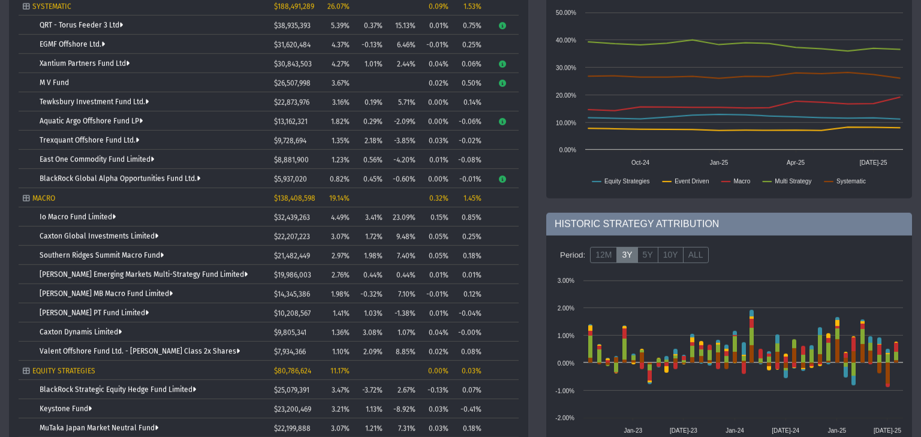
scroll to position [432, 0]
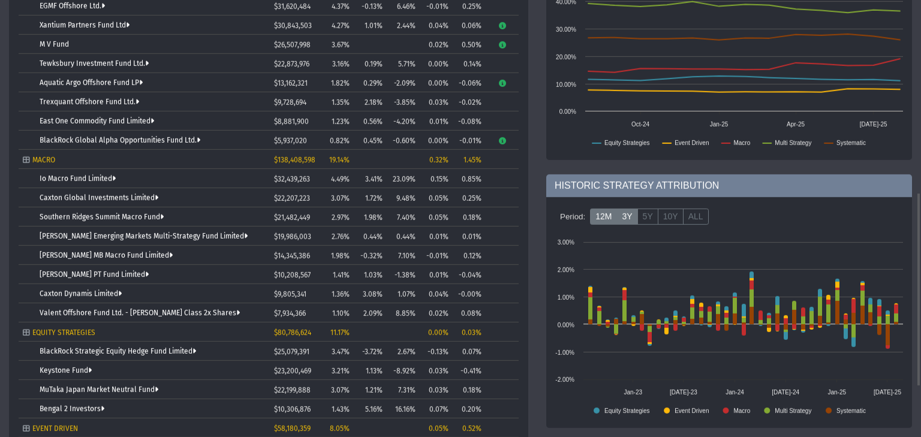
click at [575, 218] on label "12M" at bounding box center [603, 217] width 27 height 17
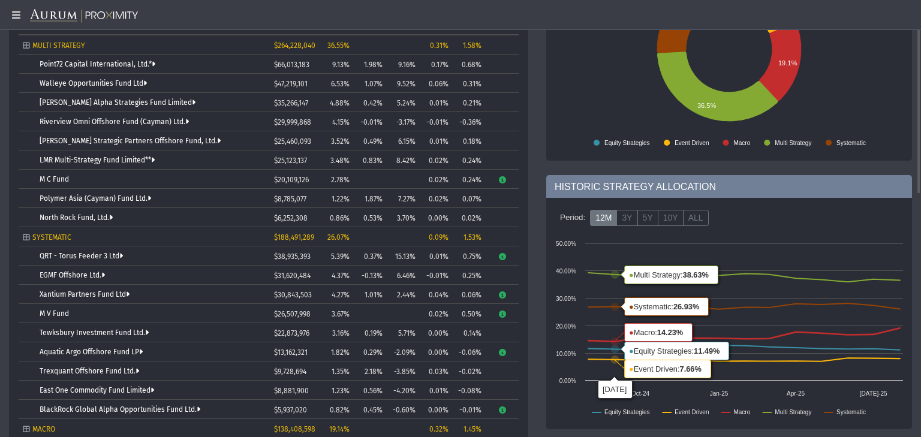
scroll to position [0, 0]
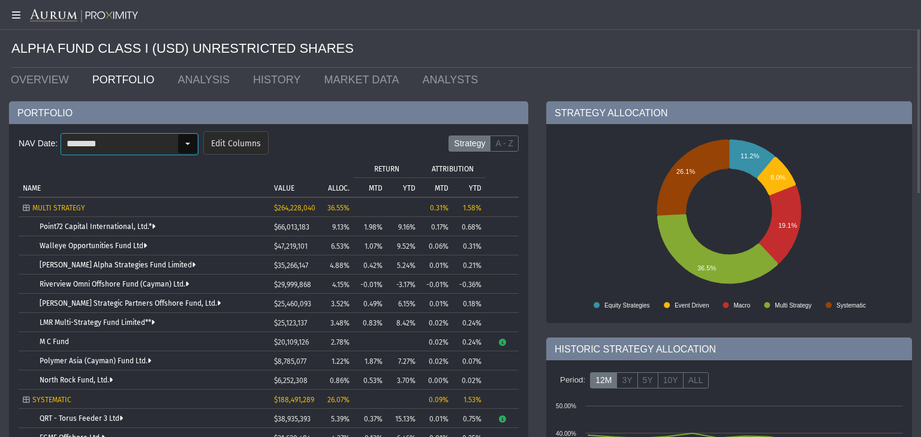
click at [190, 141] on div "Select" at bounding box center [187, 143] width 19 height 19
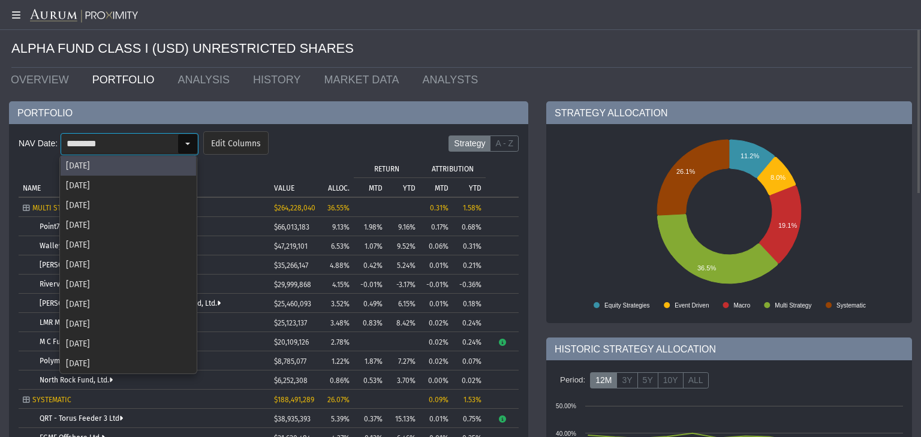
click at [190, 141] on div "Select" at bounding box center [187, 143] width 19 height 19
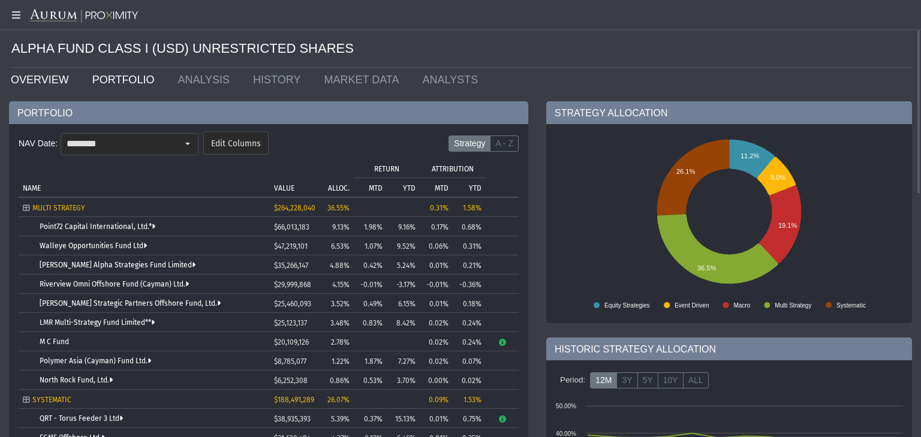
click at [49, 77] on link "OVERVIEW" at bounding box center [43, 80] width 82 height 24
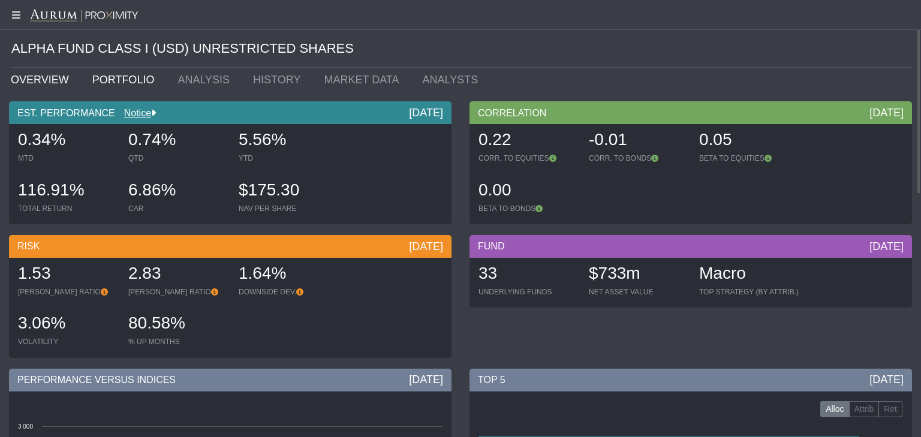
click at [110, 80] on link "PORTFOLIO" at bounding box center [126, 80] width 86 height 24
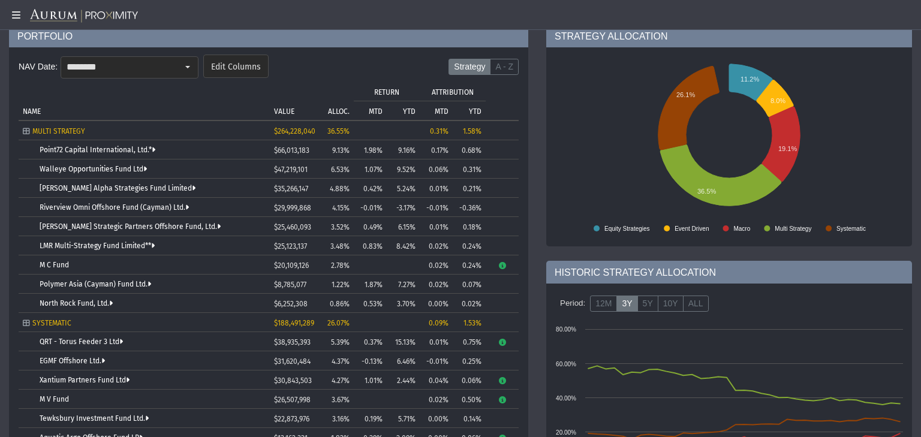
scroll to position [115, 0]
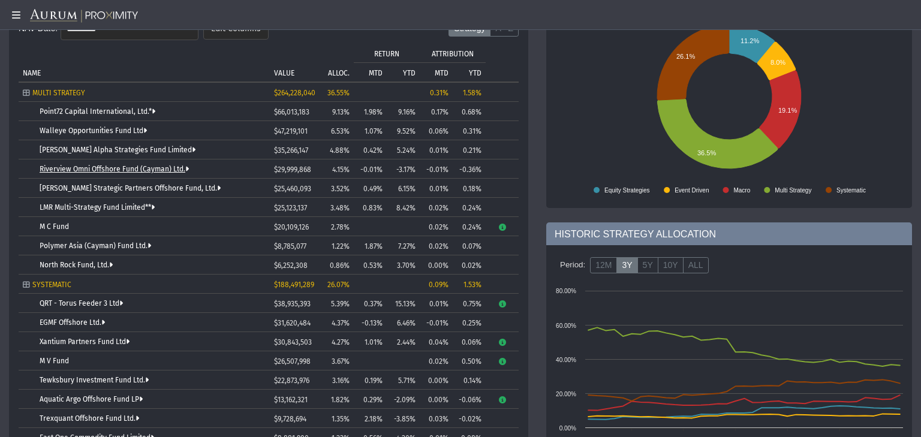
click at [167, 168] on link "Riverview Omni Offshore Fund (Cayman) Ltd." at bounding box center [114, 169] width 149 height 8
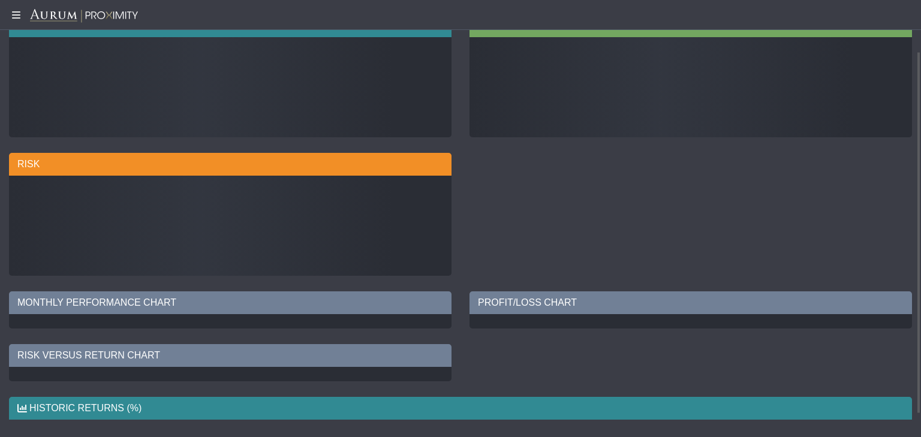
scroll to position [37, 0]
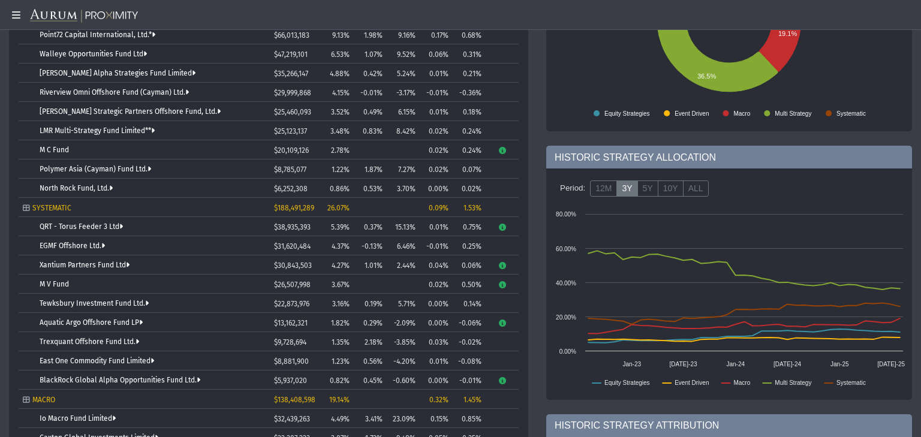
scroll to position [230, 0]
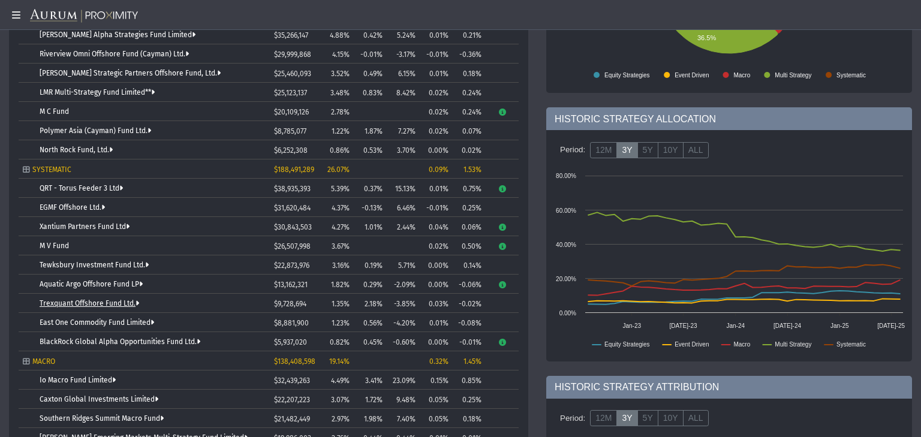
click at [89, 272] on link "Trexquant Offshore Fund Ltd." at bounding box center [89, 303] width 99 height 8
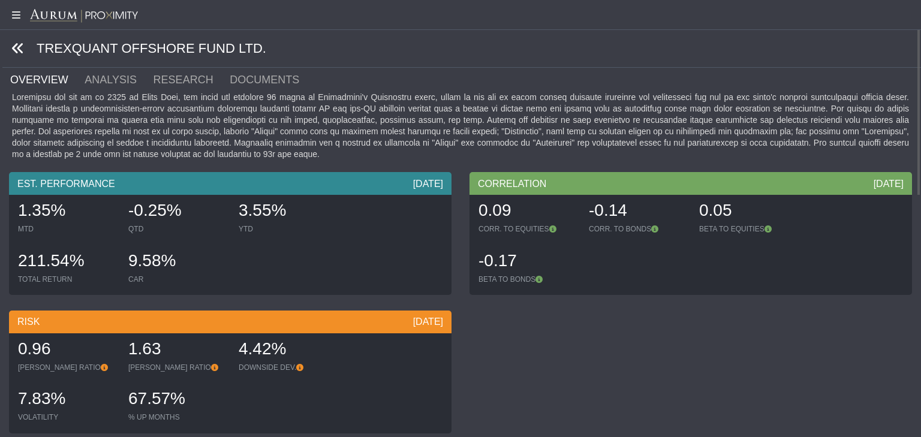
click at [18, 50] on icon at bounding box center [17, 48] width 13 height 13
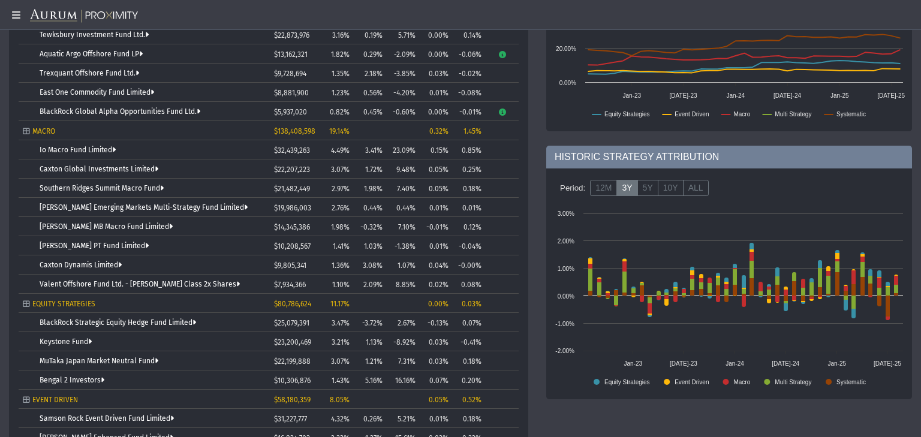
scroll to position [544, 0]
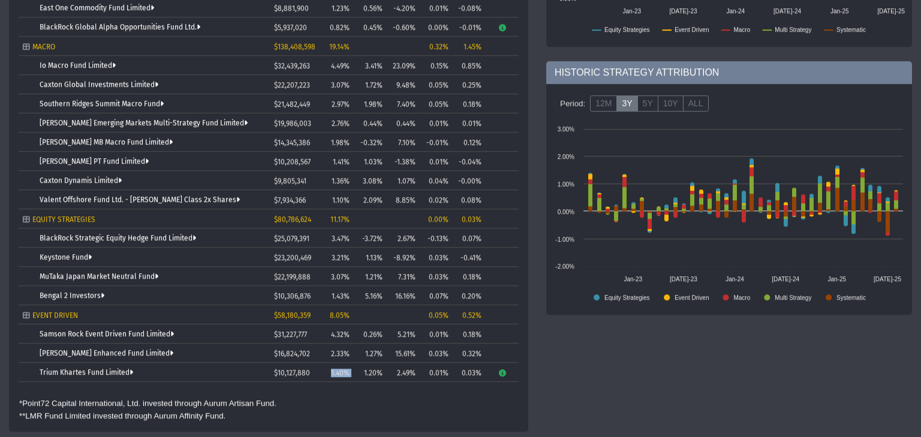
drag, startPoint x: 330, startPoint y: 373, endPoint x: 360, endPoint y: 379, distance: 30.4
click at [360, 272] on tr "Trium Khartes Fund Limited $10,127,880 1.40% 1.20% 2.49% 0.01% 0.03%" at bounding box center [269, 372] width 500 height 19
click at [92, 272] on link "Trium Khartes Fund Limited" at bounding box center [86, 373] width 93 height 8
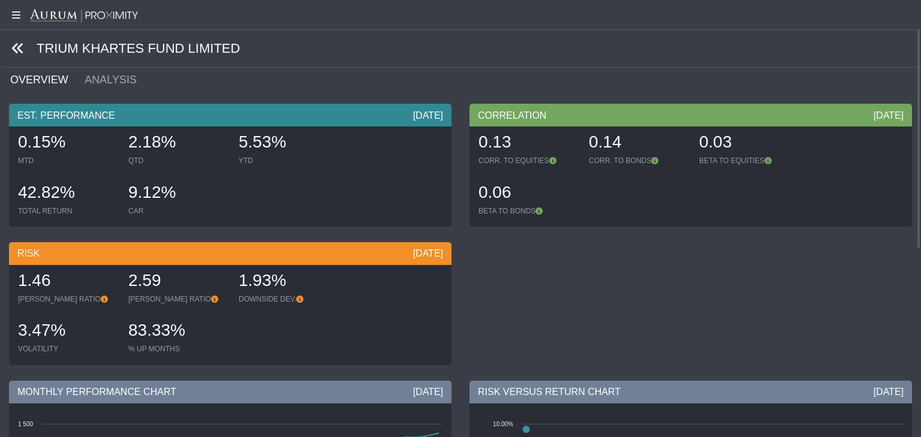
click at [19, 48] on icon at bounding box center [17, 48] width 13 height 13
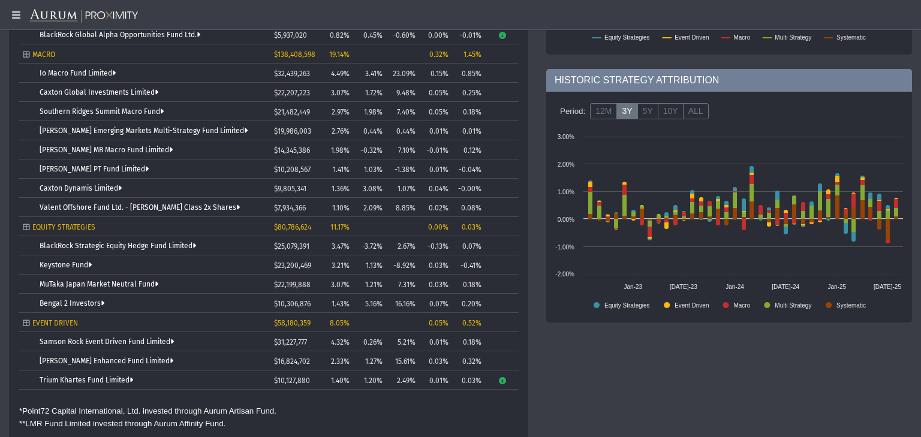
scroll to position [544, 0]
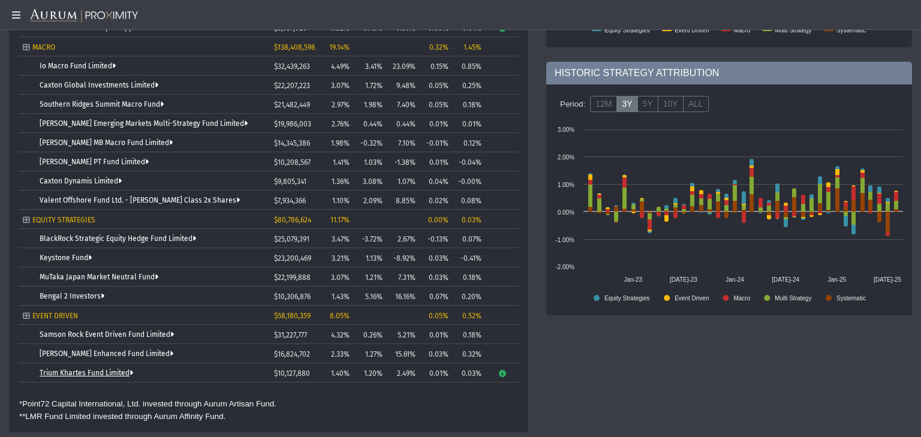
click at [65, 272] on link "Trium Khartes Fund Limited" at bounding box center [86, 373] width 93 height 8
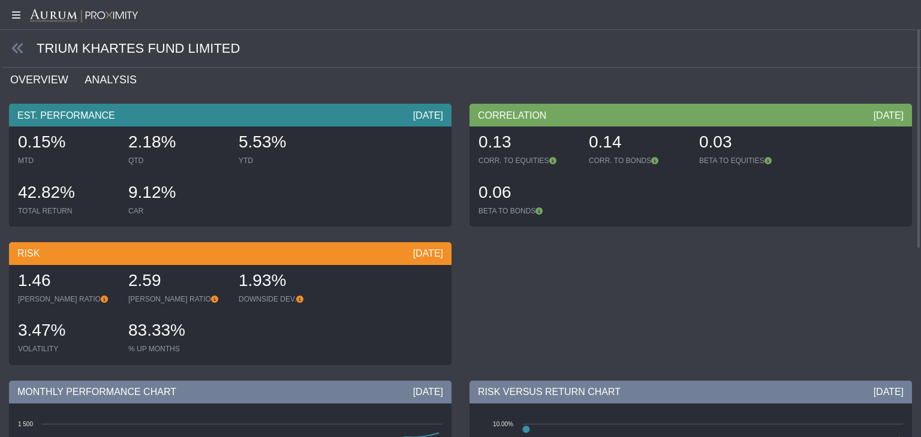
click at [100, 77] on link "ANALYSIS" at bounding box center [117, 80] width 68 height 24
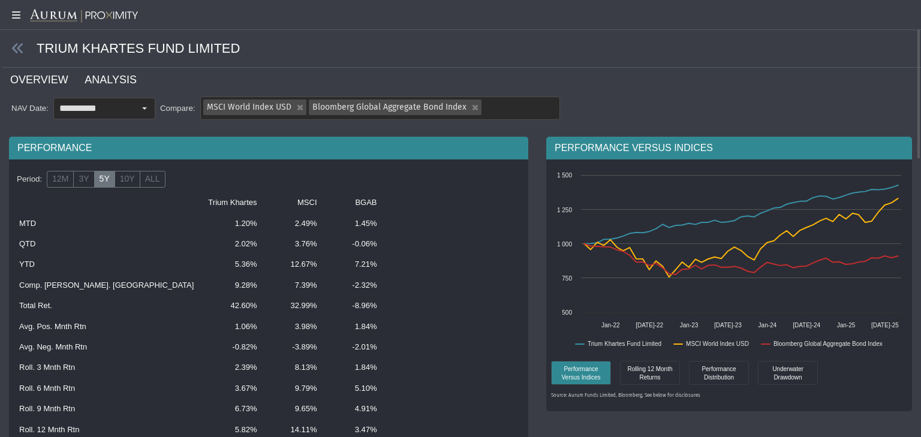
click at [32, 85] on link "OVERVIEW" at bounding box center [46, 80] width 74 height 24
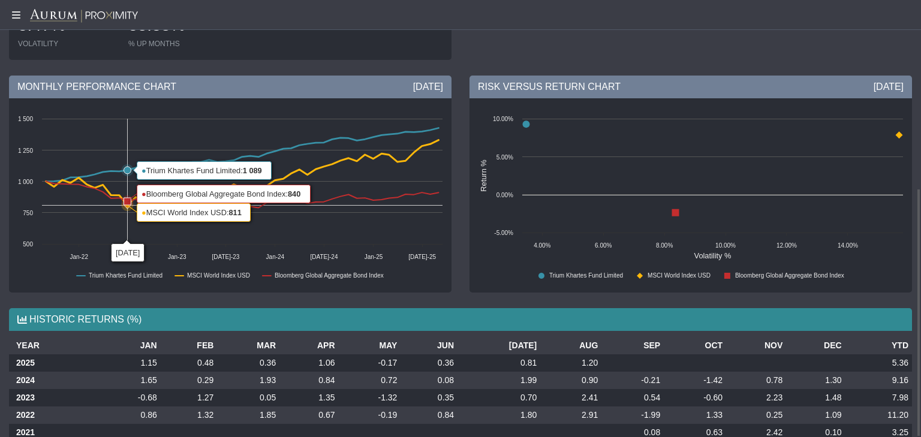
scroll to position [331, 0]
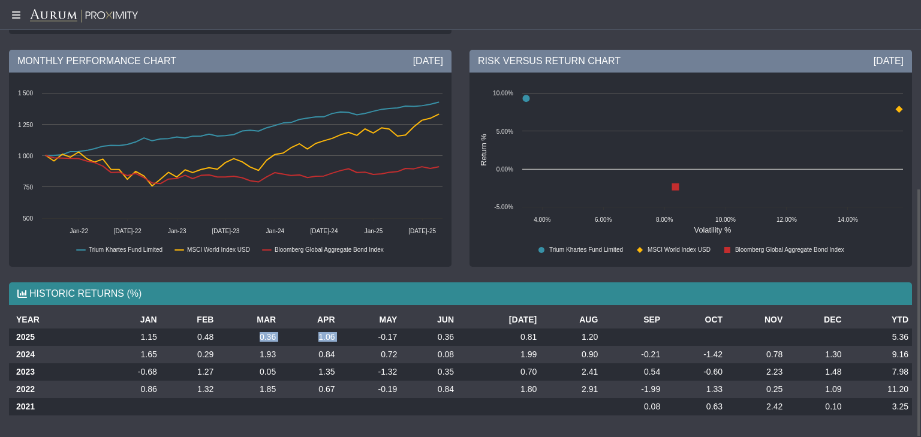
drag, startPoint x: 262, startPoint y: 337, endPoint x: 352, endPoint y: 336, distance: 89.9
click at [352, 272] on tr "2025 1.15 0.48 0.36 1.06 -0.17 0.36 0.81 1.20 5.36" at bounding box center [460, 336] width 903 height 17
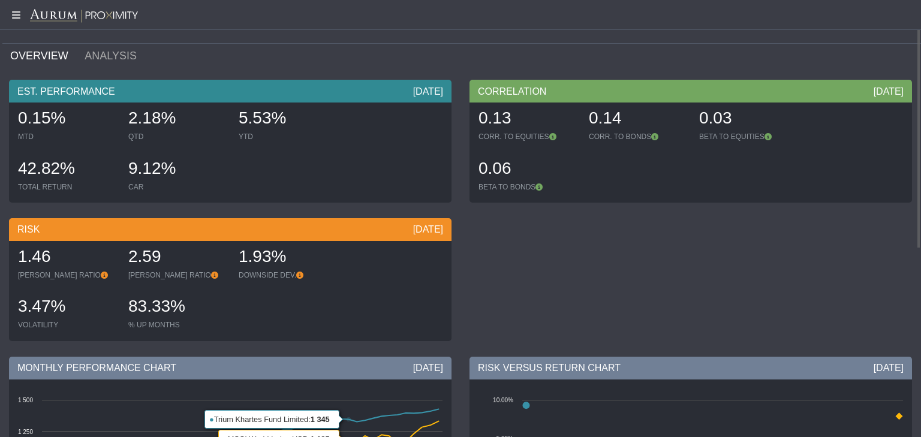
scroll to position [0, 0]
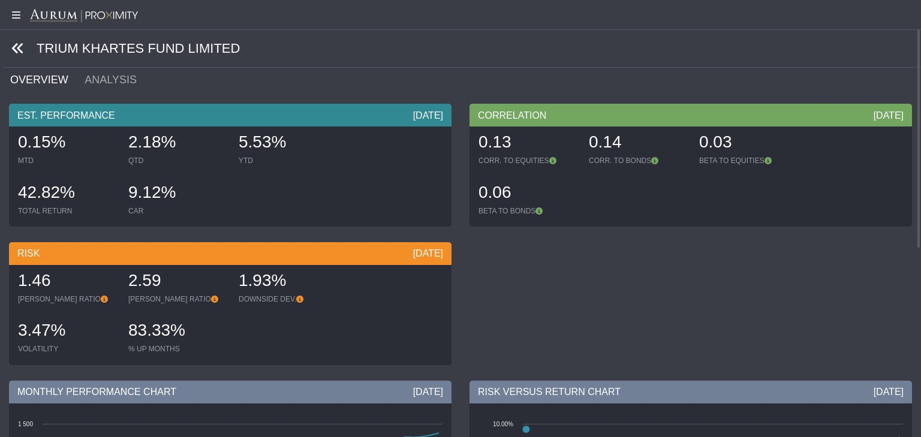
click at [24, 53] on icon at bounding box center [17, 48] width 13 height 13
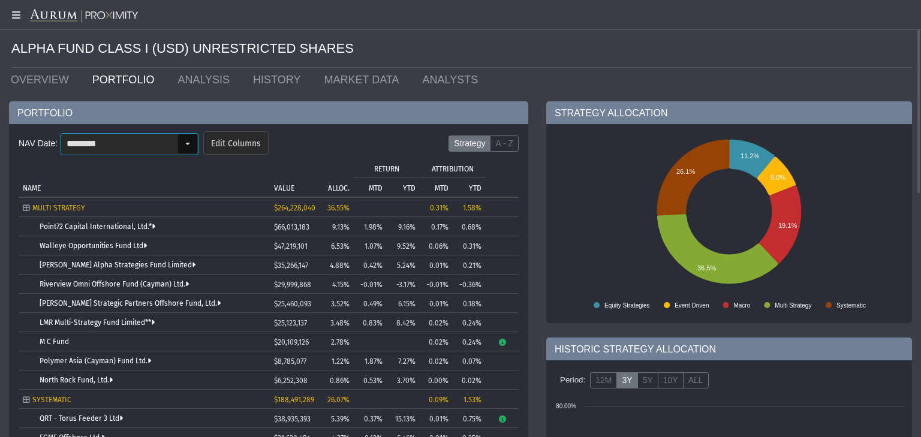
click at [186, 141] on div "Select" at bounding box center [187, 143] width 19 height 19
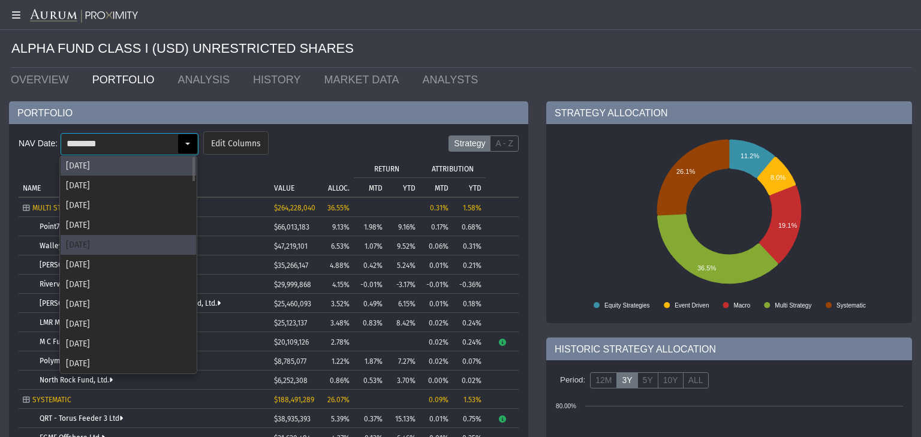
click at [110, 237] on div "[DATE]" at bounding box center [128, 245] width 135 height 20
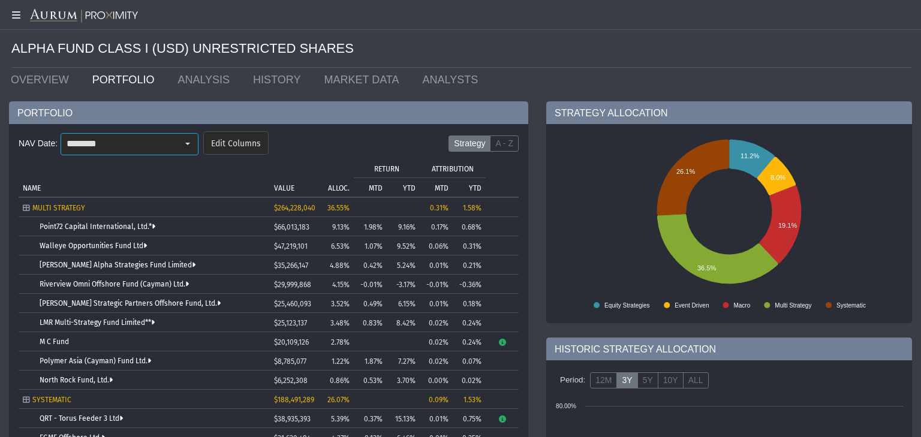
type input "********"
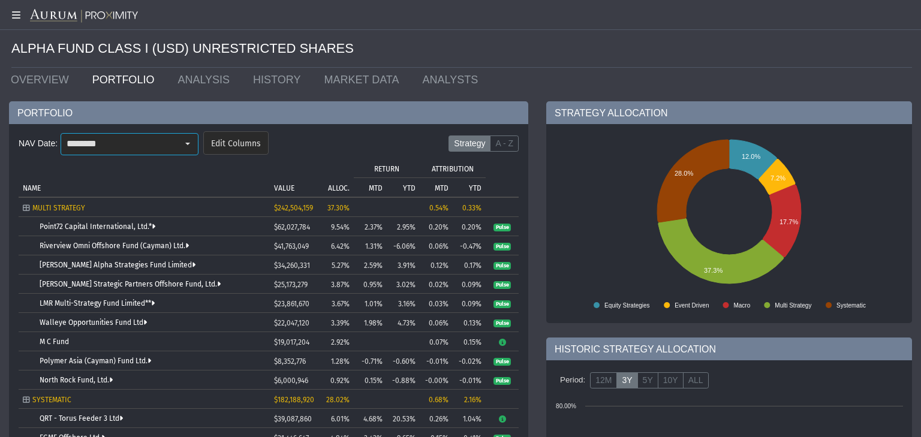
click at [502, 224] on span "Pulse" at bounding box center [501, 228] width 17 height 8
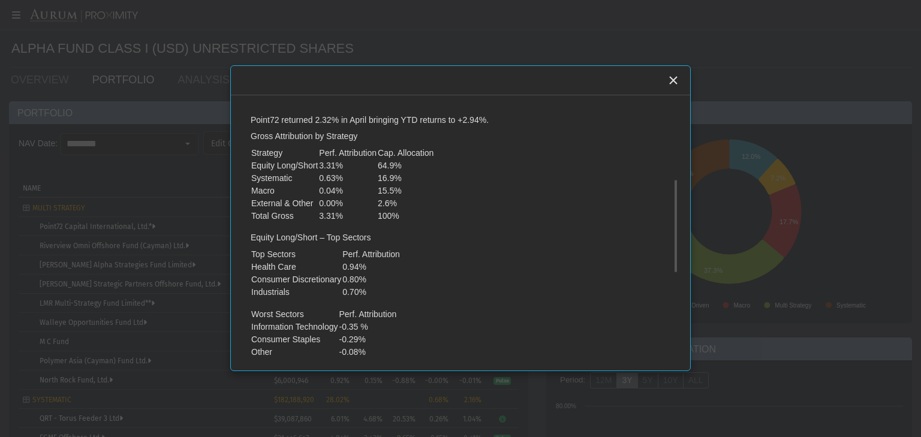
scroll to position [153, 0]
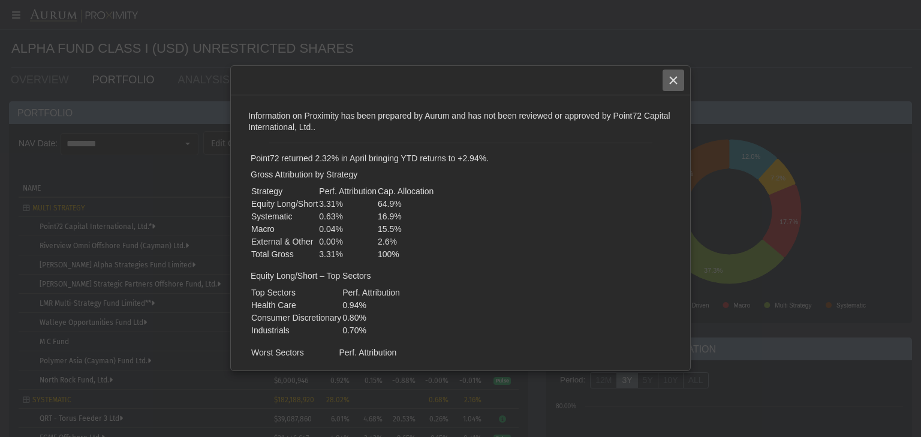
click at [575, 84] on icon "Close" at bounding box center [673, 80] width 11 height 11
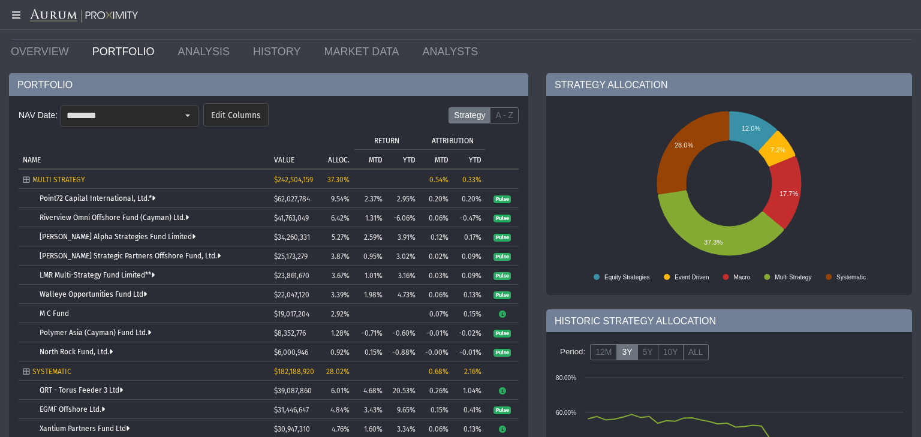
scroll to position [0, 0]
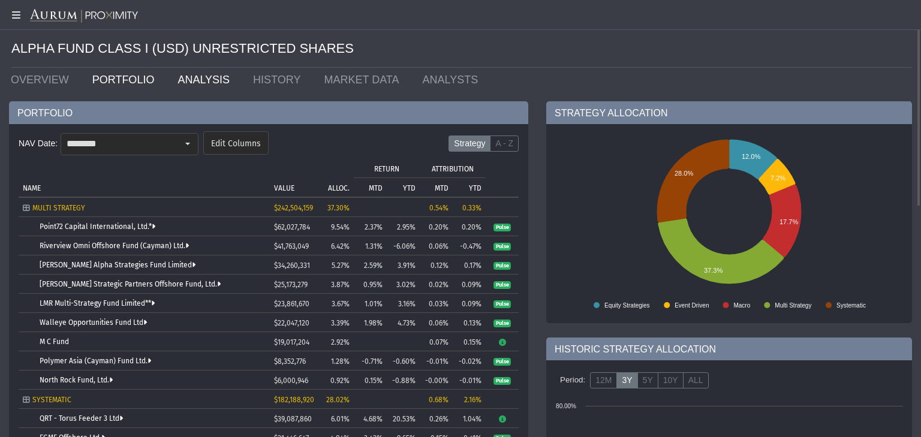
click at [199, 79] on link "ANALYSIS" at bounding box center [206, 80] width 76 height 24
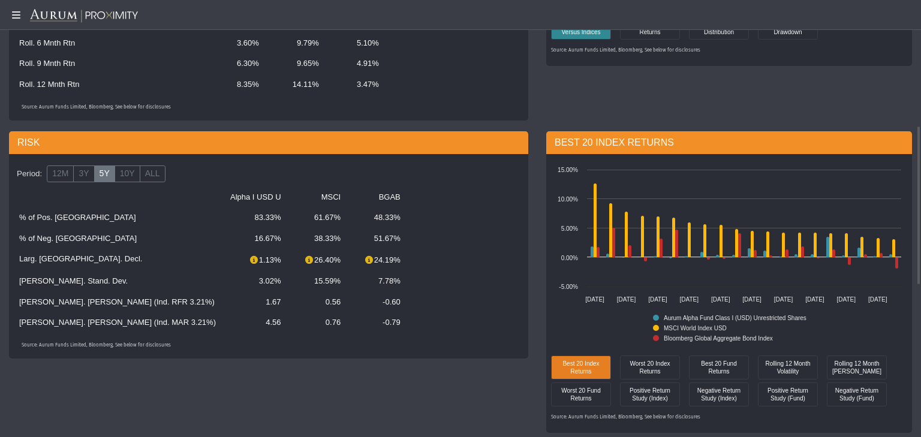
scroll to position [384, 0]
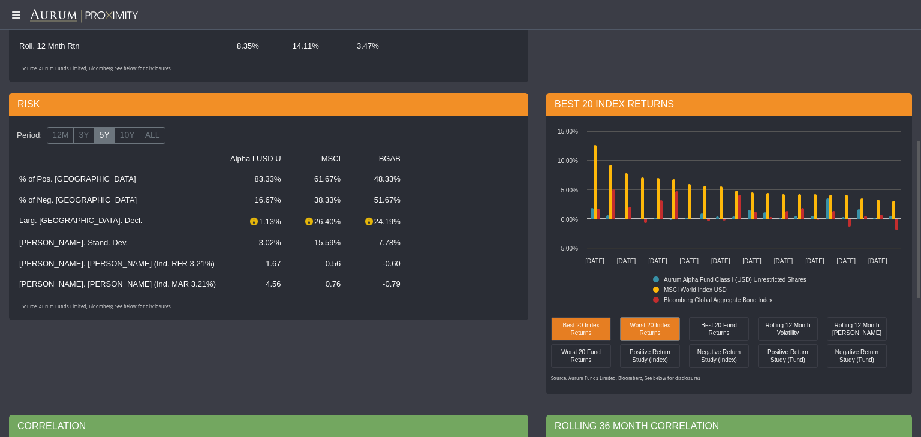
click at [575, 272] on div "Worst 20 Index Returns" at bounding box center [650, 328] width 54 height 17
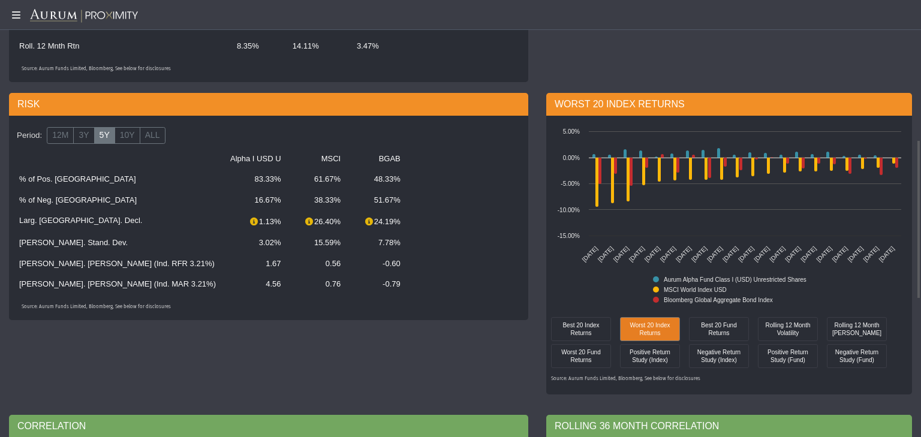
click at [575, 272] on div "Worst 20 Index Returns" at bounding box center [650, 328] width 54 height 17
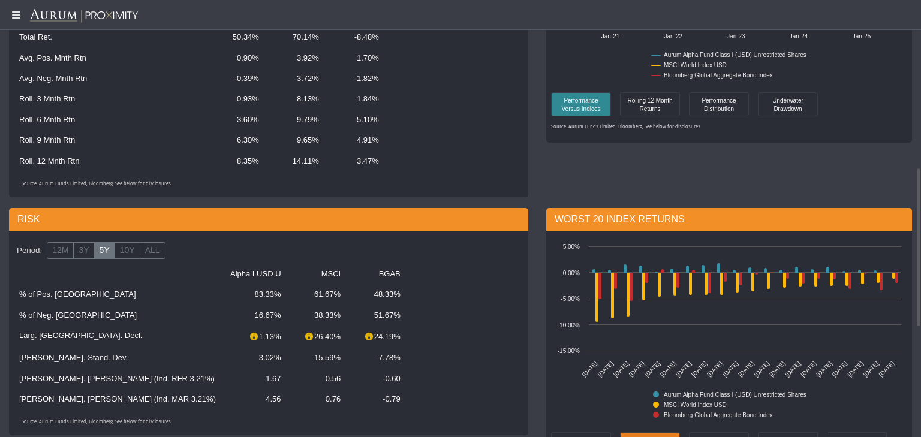
scroll to position [460, 0]
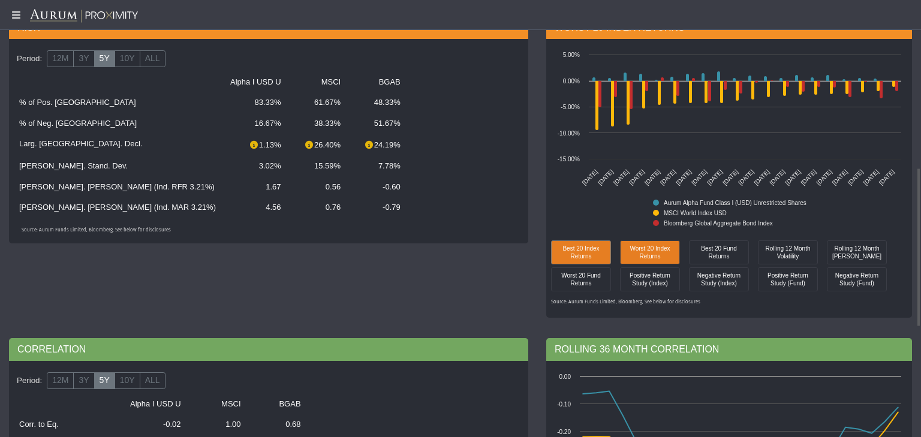
click at [575, 251] on div "Best 20 Index Returns" at bounding box center [581, 251] width 54 height 17
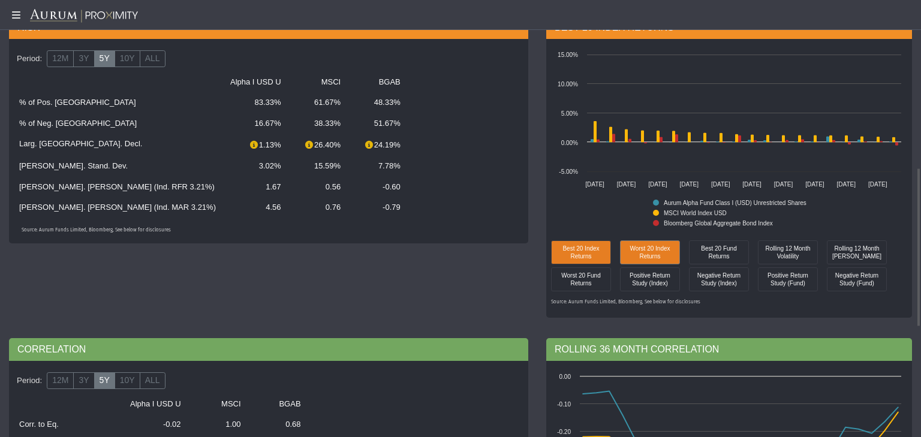
click at [575, 259] on div "Worst 20 Index Returns" at bounding box center [650, 251] width 54 height 17
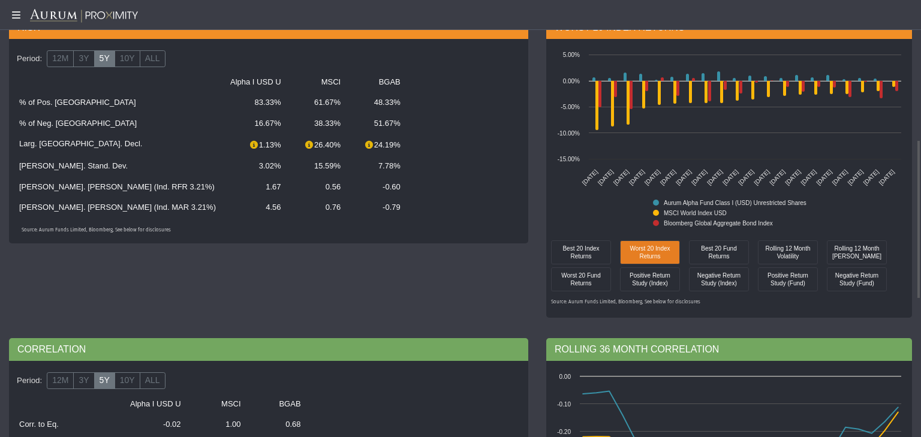
scroll to position [384, 0]
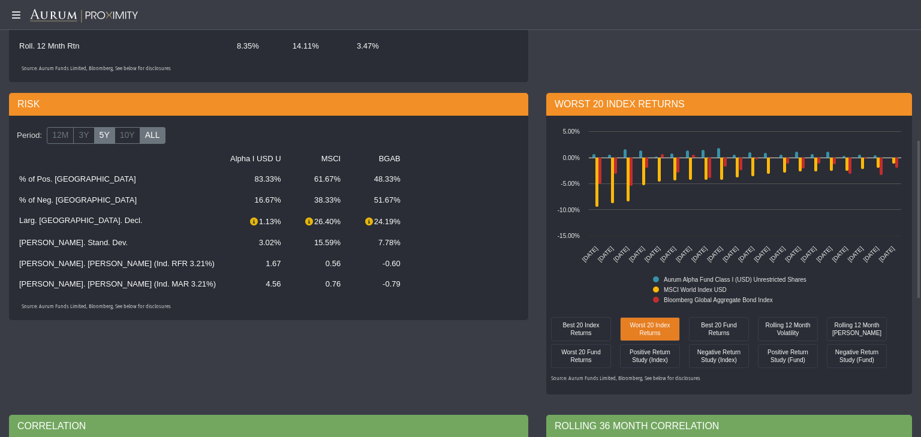
click at [144, 137] on label "ALL" at bounding box center [153, 135] width 26 height 17
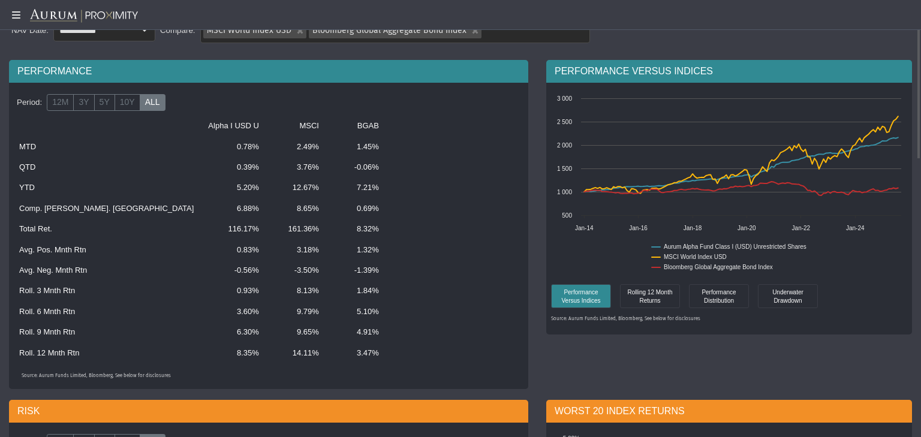
scroll to position [0, 0]
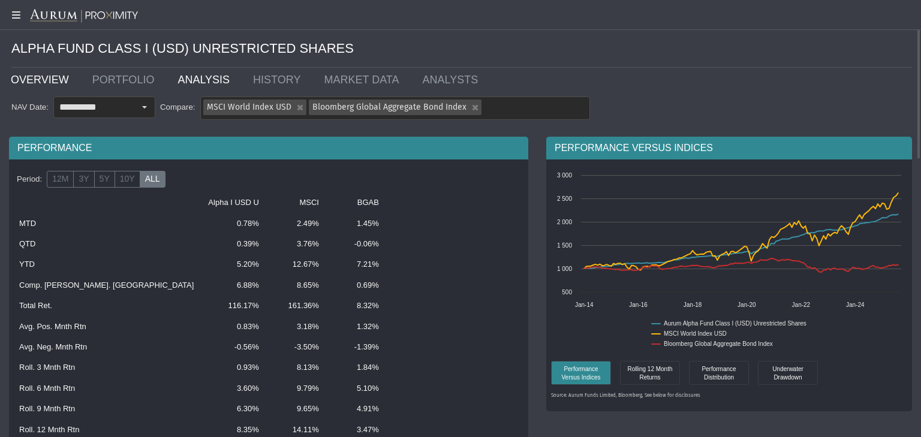
click at [50, 79] on link "OVERVIEW" at bounding box center [43, 80] width 82 height 24
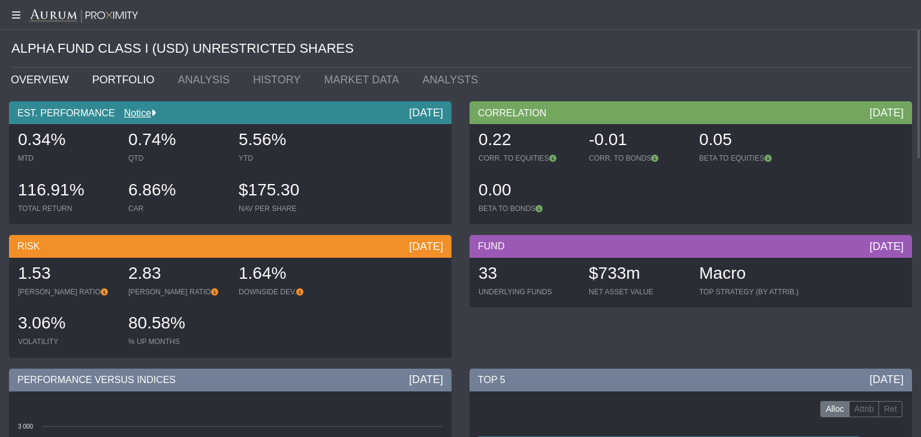
click at [102, 77] on link "PORTFOLIO" at bounding box center [126, 80] width 86 height 24
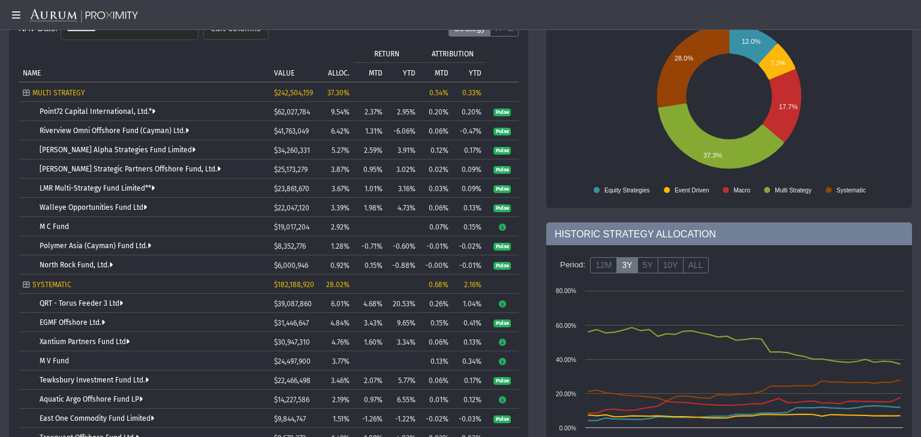
scroll to position [77, 0]
